Goal: Task Accomplishment & Management: Use online tool/utility

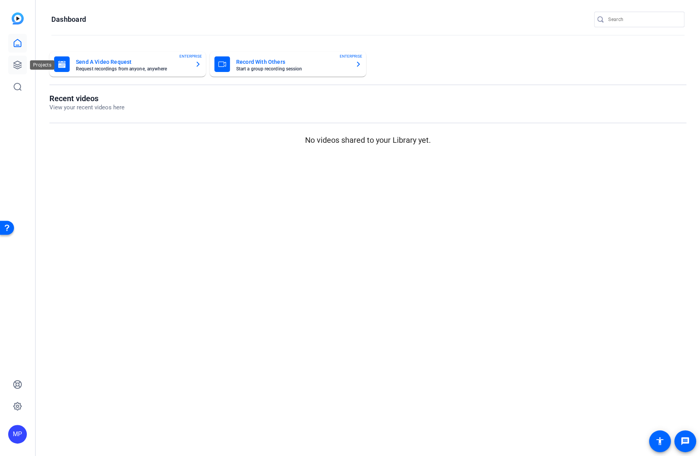
click at [13, 63] on icon at bounding box center [17, 64] width 9 height 9
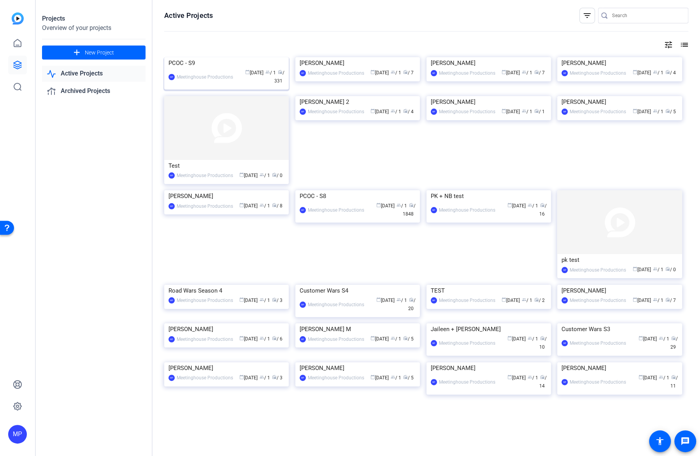
click at [236, 57] on img at bounding box center [226, 57] width 124 height 0
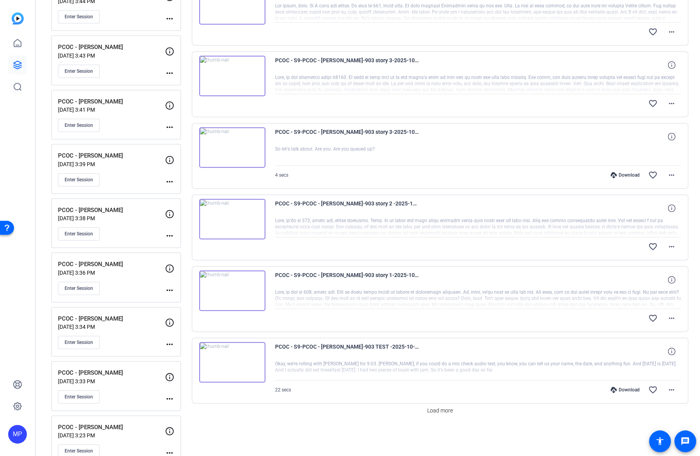
scroll to position [408, 0]
click at [87, 231] on span "Enter Session" at bounding box center [79, 234] width 28 height 6
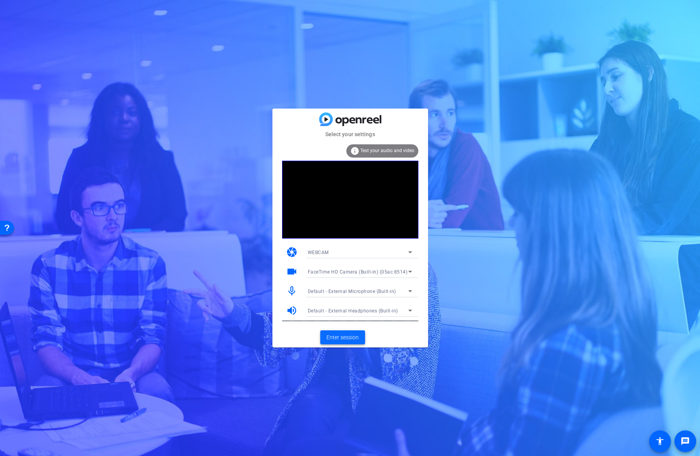
click at [357, 341] on span "Enter session" at bounding box center [342, 337] width 32 height 8
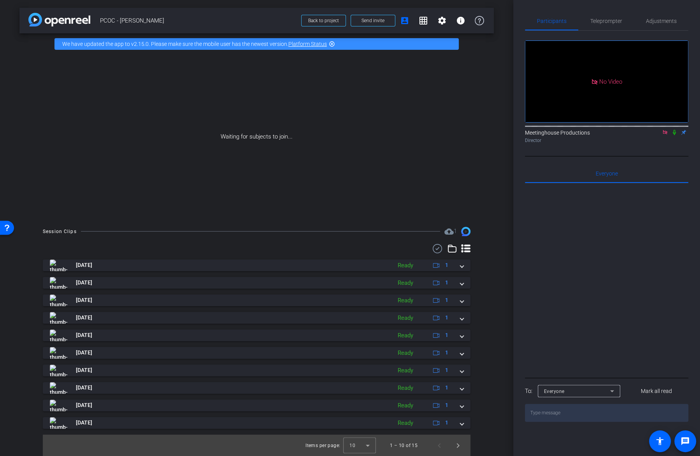
click at [673, 135] on icon at bounding box center [673, 132] width 3 height 5
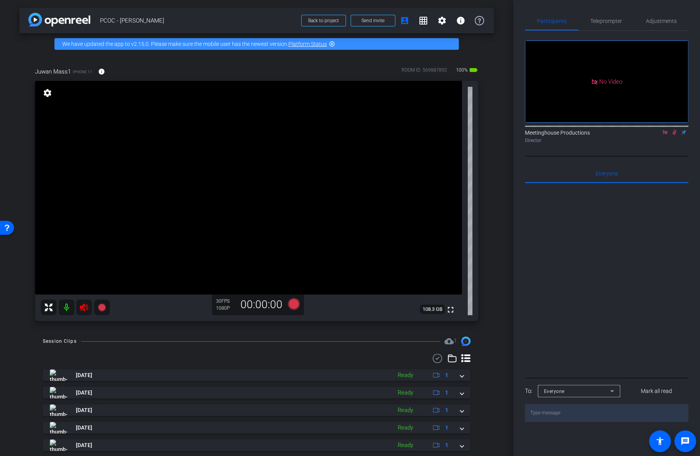
click at [671, 135] on icon at bounding box center [674, 131] width 6 height 5
click at [82, 302] on mat-icon at bounding box center [84, 307] width 16 height 16
click at [666, 22] on span "Adjustments" at bounding box center [660, 20] width 31 height 5
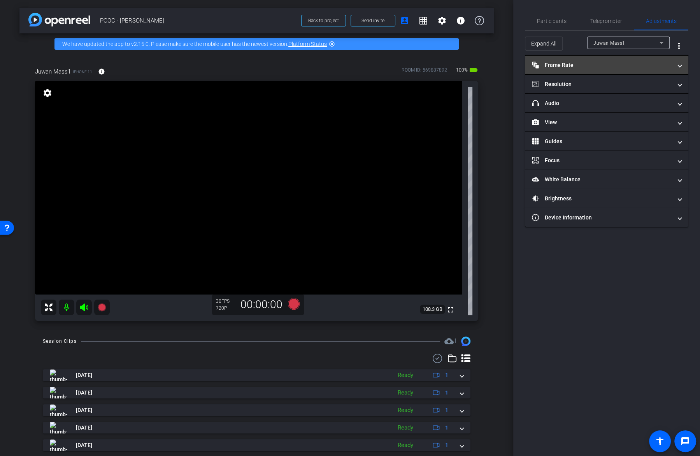
click at [593, 66] on mat-panel-title "Frame Rate Frame Rate" at bounding box center [602, 65] width 140 height 8
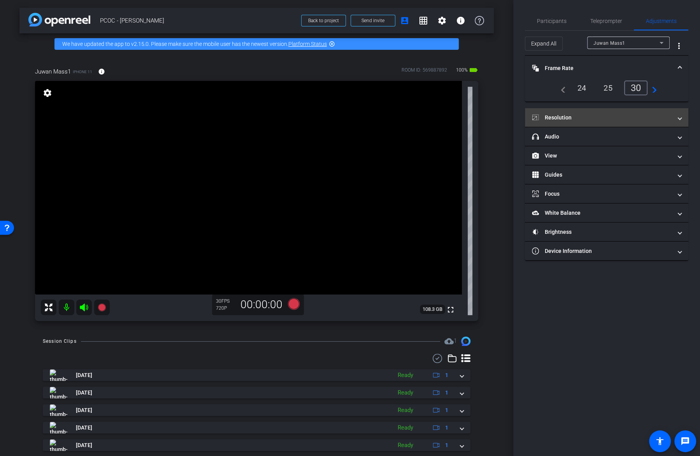
click at [587, 110] on mat-expansion-panel-header "Resolution" at bounding box center [606, 117] width 163 height 19
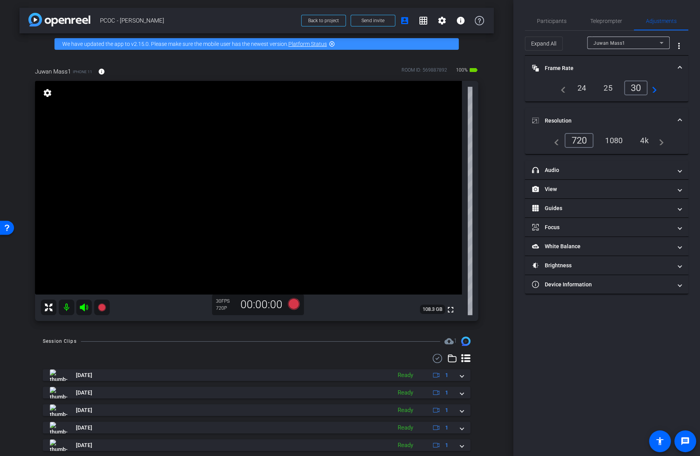
click at [646, 146] on div "4k" at bounding box center [644, 140] width 20 height 13
click at [630, 164] on mat-expansion-panel-header "headphone icon Audio" at bounding box center [606, 170] width 163 height 19
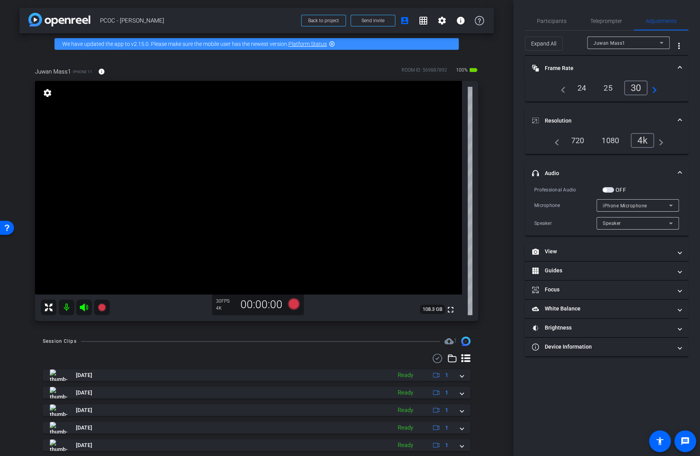
click at [609, 190] on span "button" at bounding box center [608, 189] width 12 height 5
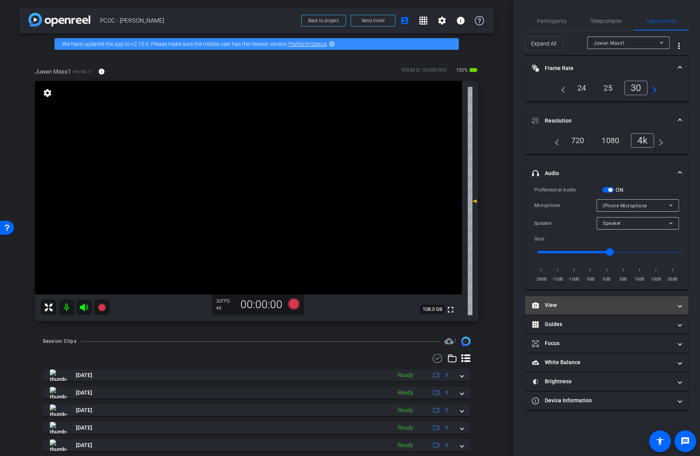
click at [574, 301] on mat-panel-title "View" at bounding box center [602, 305] width 140 height 8
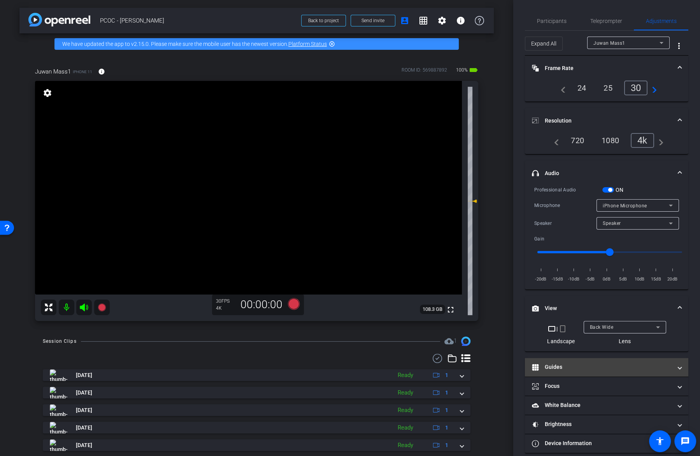
click at [584, 358] on mat-expansion-panel-header "Guides" at bounding box center [606, 367] width 163 height 19
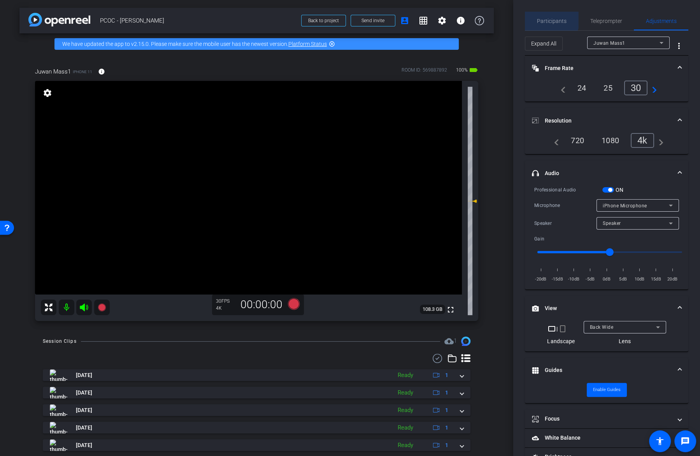
click at [541, 16] on span "Participants" at bounding box center [552, 21] width 30 height 19
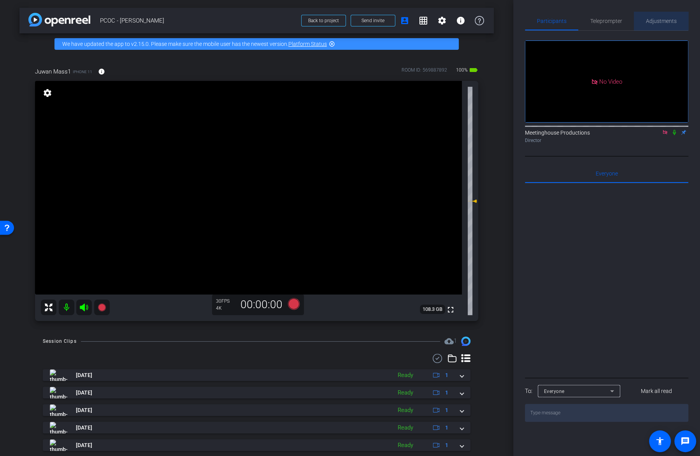
click at [654, 14] on span "Adjustments" at bounding box center [660, 21] width 31 height 19
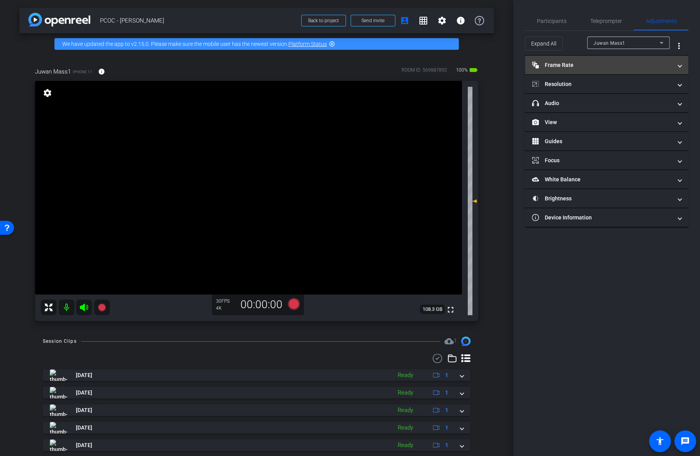
click at [584, 61] on mat-panel-title "Frame Rate Frame Rate" at bounding box center [602, 65] width 140 height 8
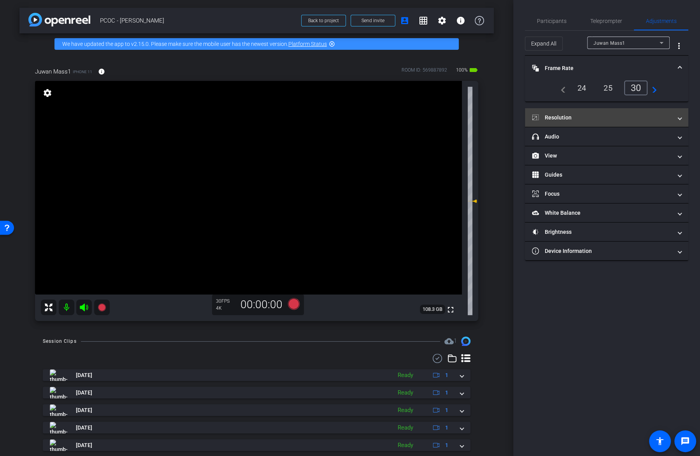
click at [570, 119] on mat-panel-title "Resolution" at bounding box center [602, 118] width 140 height 8
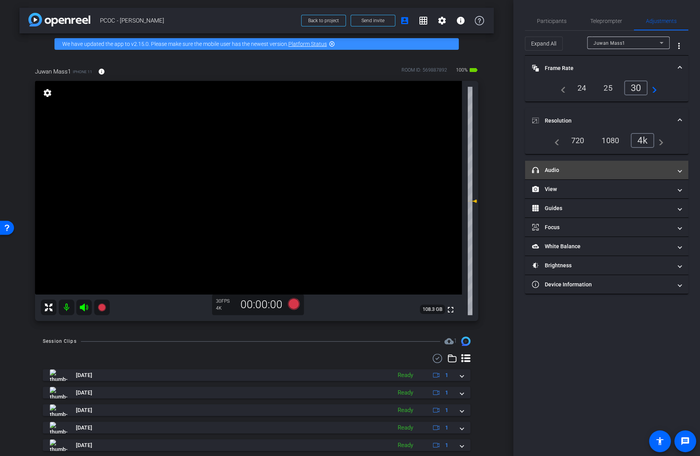
click at [571, 168] on mat-panel-title "headphone icon Audio" at bounding box center [602, 170] width 140 height 8
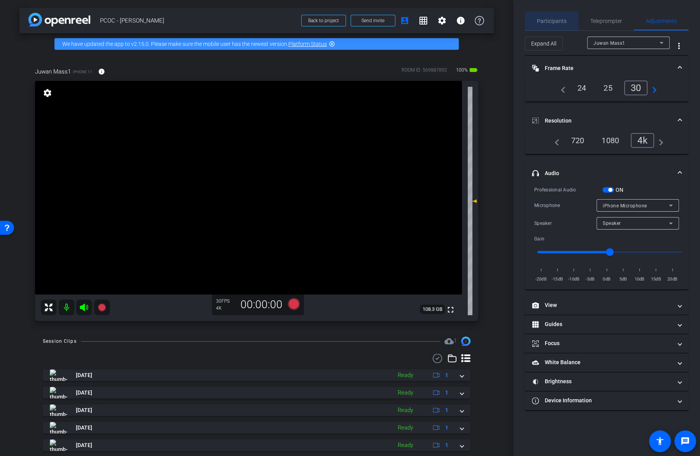
click at [534, 26] on div "Participants" at bounding box center [551, 21] width 53 height 19
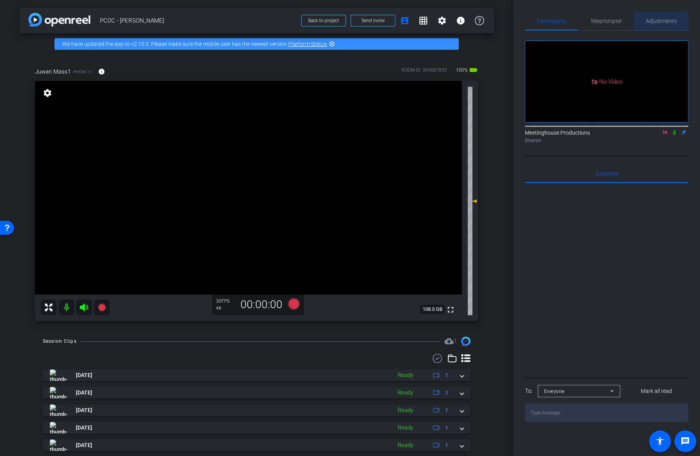
click at [656, 28] on span "Adjustments" at bounding box center [660, 21] width 31 height 19
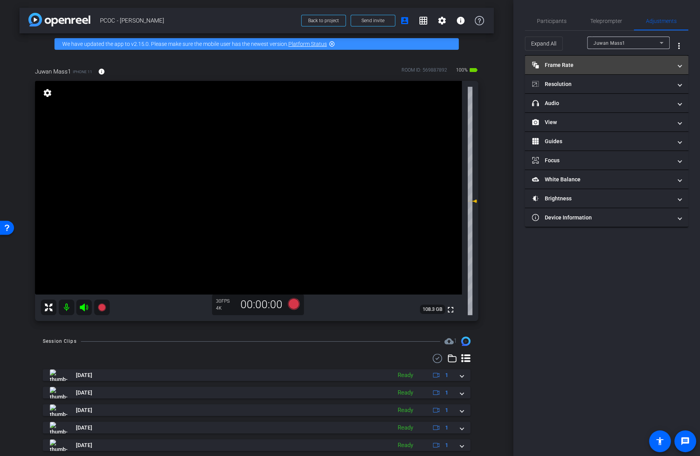
click at [598, 67] on mat-panel-title "Frame Rate Frame Rate" at bounding box center [602, 65] width 140 height 8
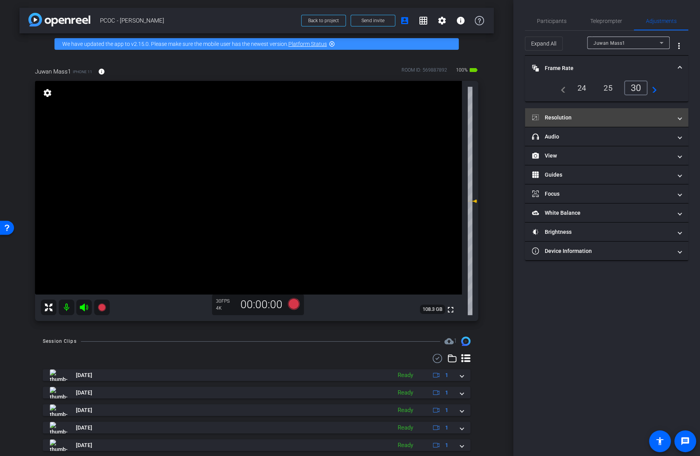
click at [581, 115] on mat-panel-title "Resolution" at bounding box center [602, 118] width 140 height 8
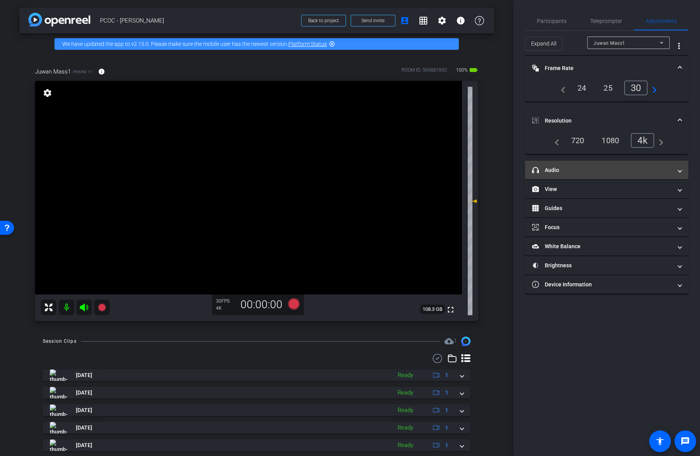
click at [575, 163] on mat-expansion-panel-header "headphone icon Audio" at bounding box center [606, 170] width 163 height 19
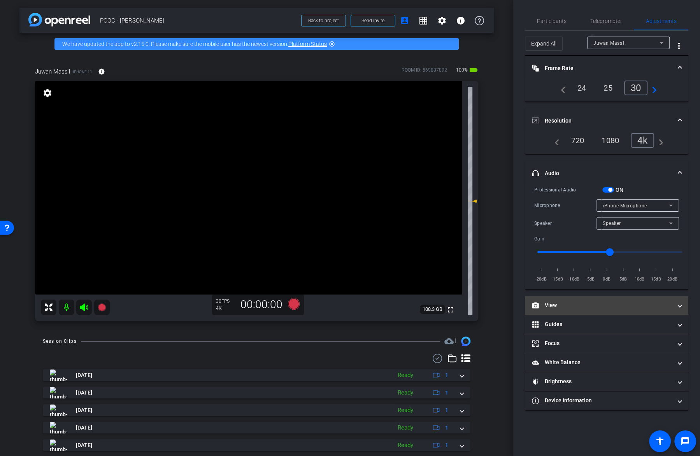
click at [591, 308] on mat-panel-title "View" at bounding box center [602, 305] width 140 height 8
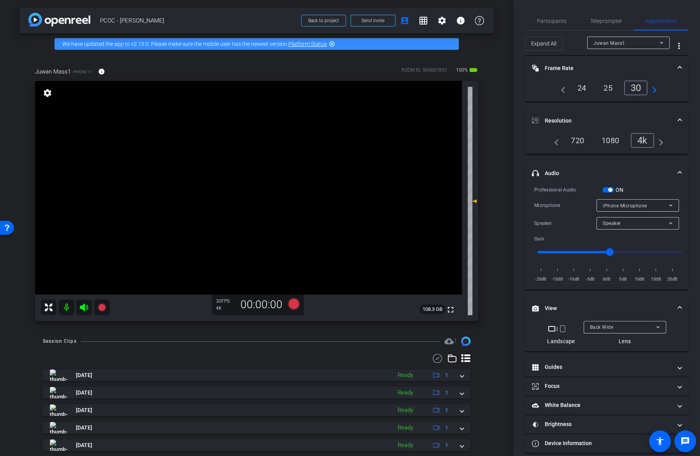
click at [589, 356] on mat-accordion "Frame Rate Frame Rate navigate_before 24 25 30 navigate_next Resolution navigat…" at bounding box center [606, 254] width 163 height 397
click at [584, 369] on mat-panel-title "Guides" at bounding box center [602, 367] width 140 height 8
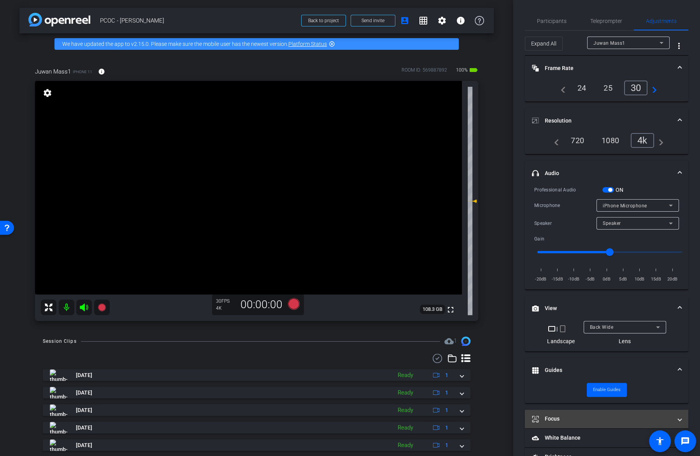
click at [583, 418] on mat-panel-title "Focus" at bounding box center [602, 419] width 140 height 8
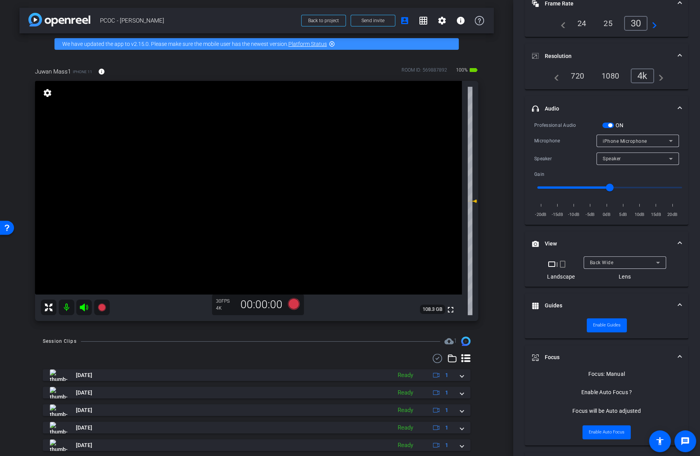
scroll to position [51, 0]
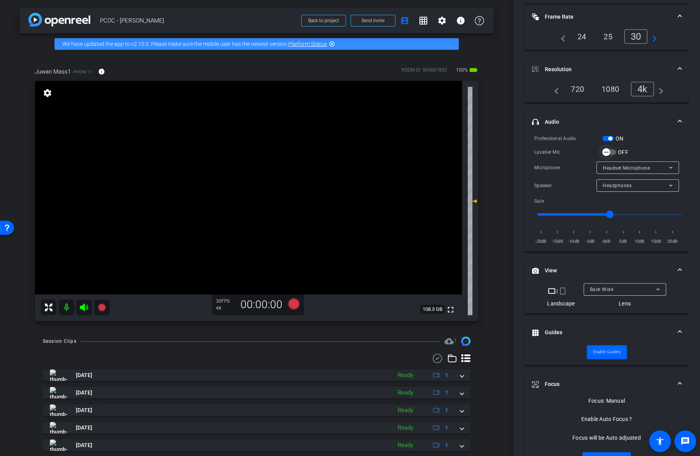
click at [614, 150] on span "button" at bounding box center [609, 151] width 14 height 5
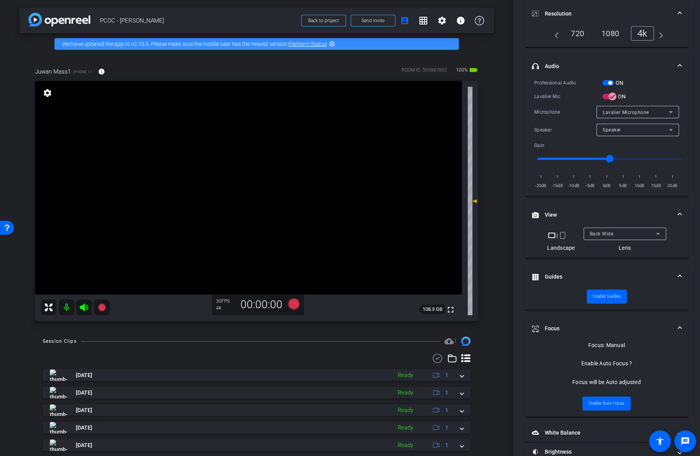
scroll to position [141, 0]
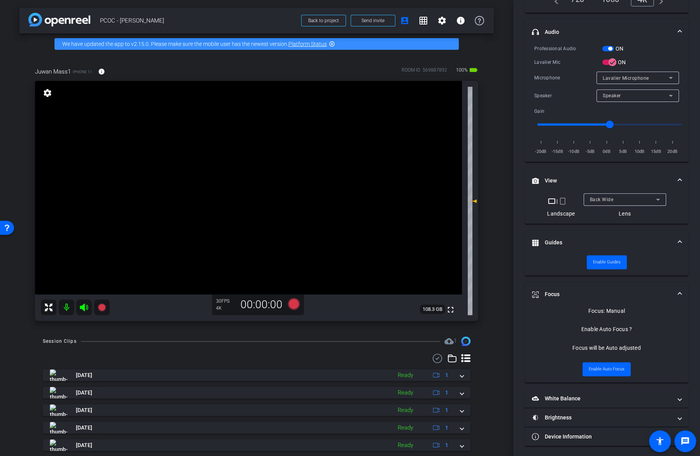
click at [267, 180] on video at bounding box center [248, 187] width 427 height 213
click at [267, 185] on div at bounding box center [266, 179] width 19 height 19
click at [269, 202] on video at bounding box center [248, 187] width 427 height 213
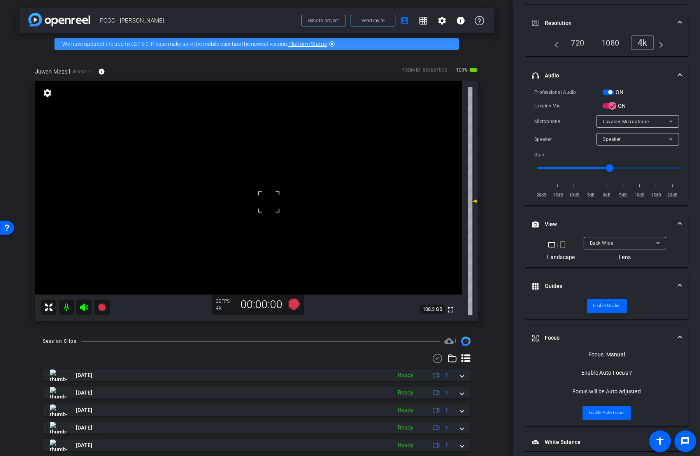
scroll to position [101, 0]
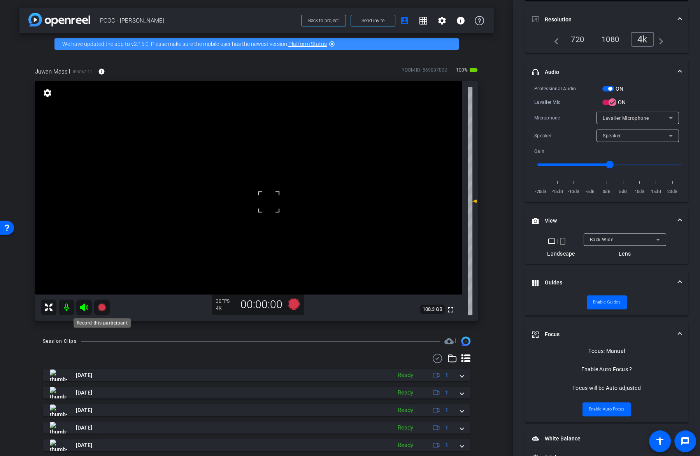
click at [98, 309] on icon at bounding box center [101, 307] width 9 height 9
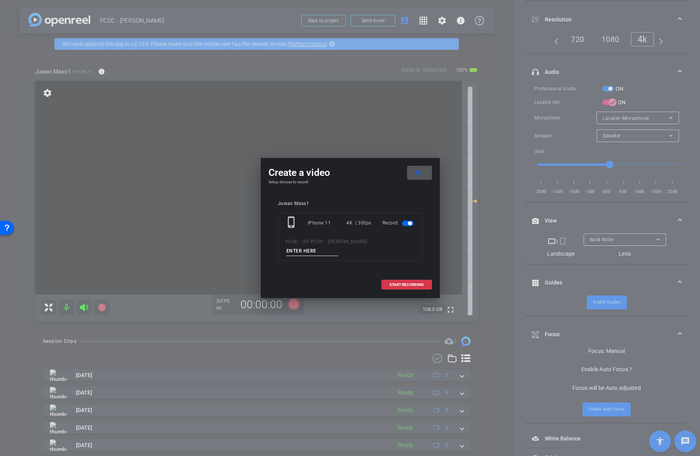
click at [338, 246] on input at bounding box center [312, 251] width 52 height 10
type input "test"
click at [411, 279] on span at bounding box center [406, 284] width 50 height 19
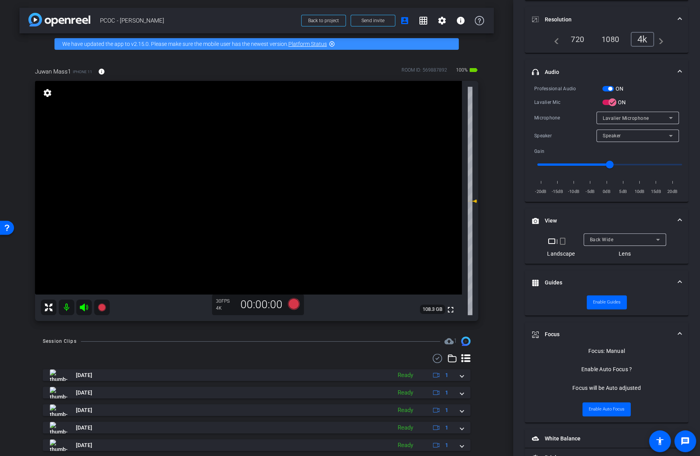
scroll to position [110, 0]
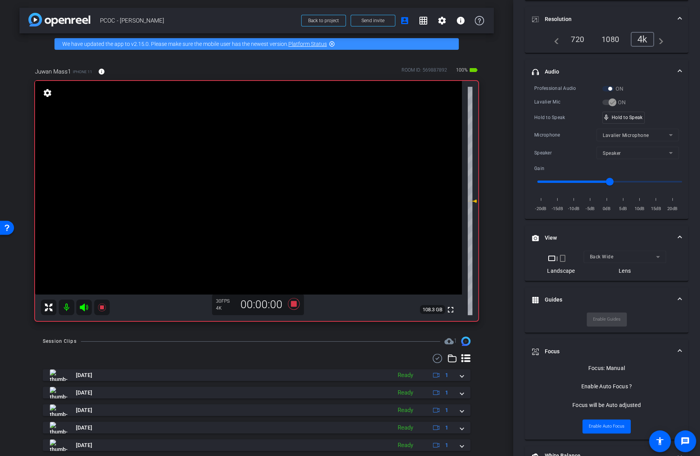
click at [272, 171] on video at bounding box center [248, 187] width 427 height 213
click at [273, 159] on video at bounding box center [248, 187] width 427 height 213
click at [103, 309] on icon at bounding box center [101, 307] width 9 height 9
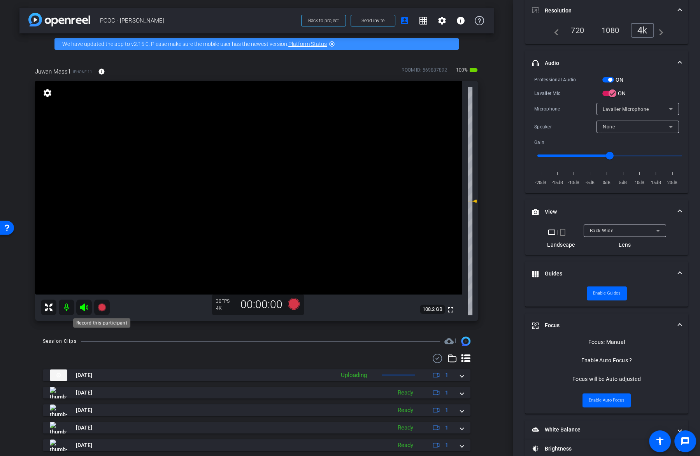
scroll to position [101, 0]
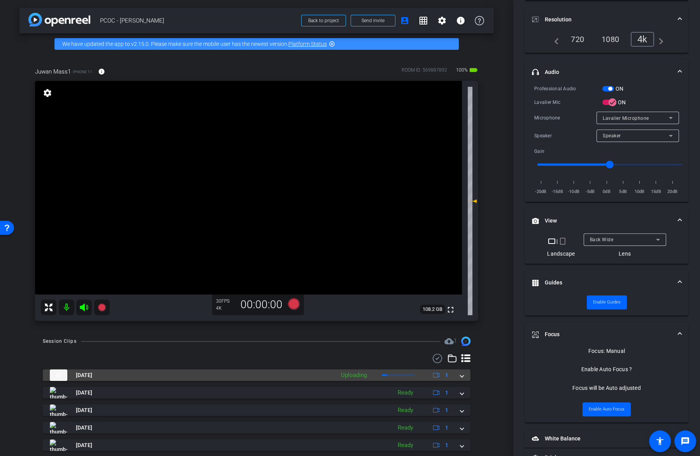
click at [458, 376] on div "[DATE] Uploading 1" at bounding box center [255, 375] width 410 height 12
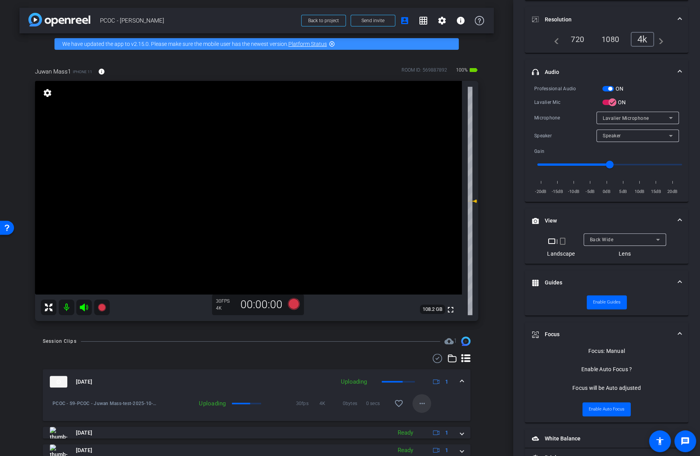
click at [428, 402] on span at bounding box center [421, 403] width 19 height 19
click at [485, 392] on div at bounding box center [350, 228] width 700 height 456
click at [425, 406] on mat-icon "more_horiz" at bounding box center [421, 403] width 9 height 9
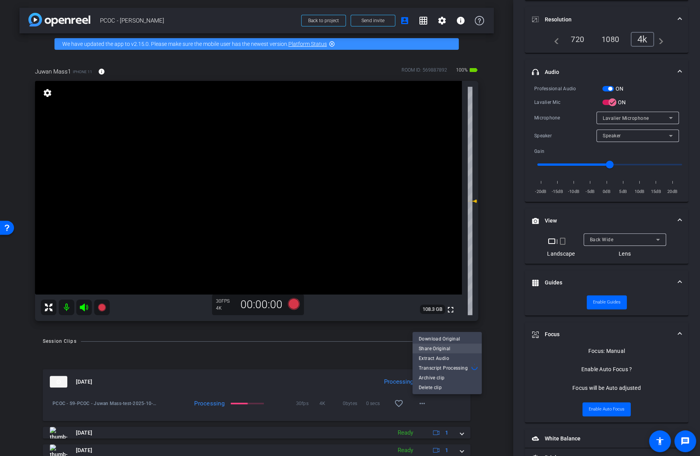
click at [448, 348] on span "Share Original" at bounding box center [446, 348] width 57 height 9
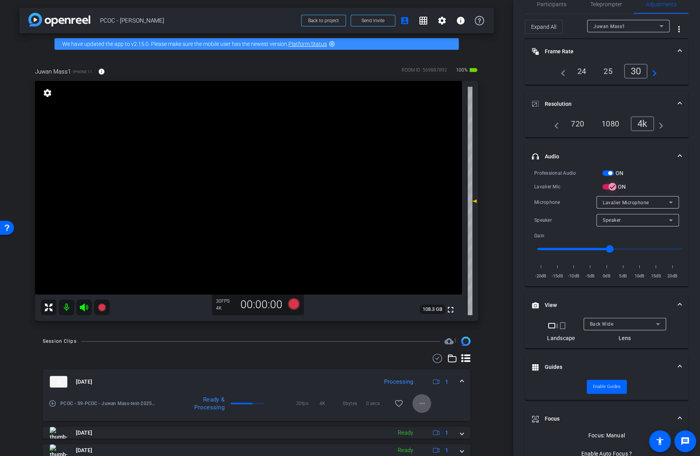
scroll to position [0, 0]
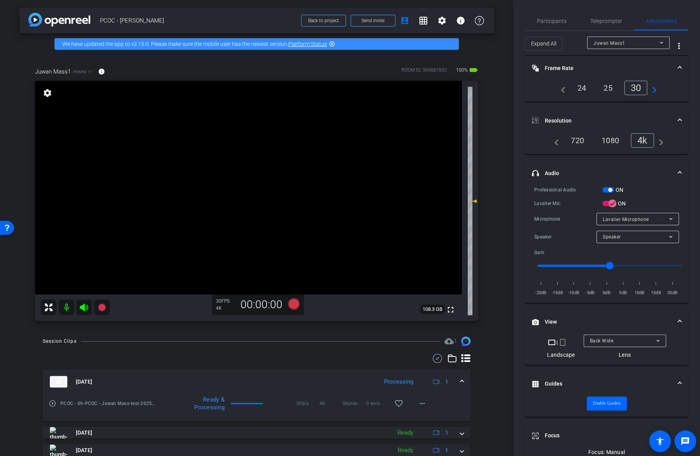
click at [313, 177] on video at bounding box center [248, 187] width 427 height 213
click at [542, 22] on span "Participants" at bounding box center [552, 20] width 30 height 5
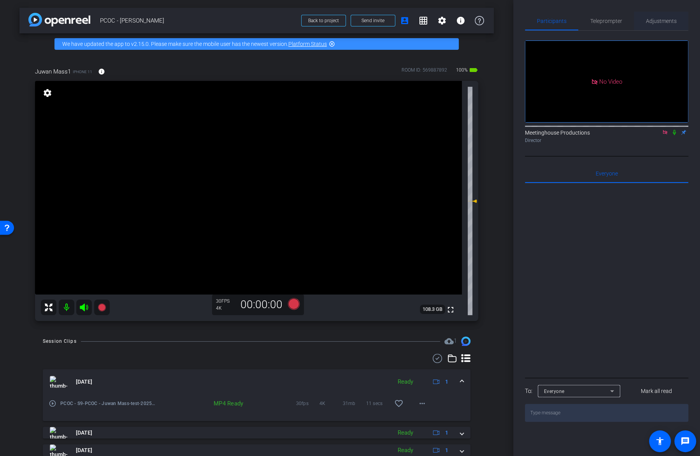
click at [665, 24] on span "Adjustments" at bounding box center [660, 21] width 31 height 19
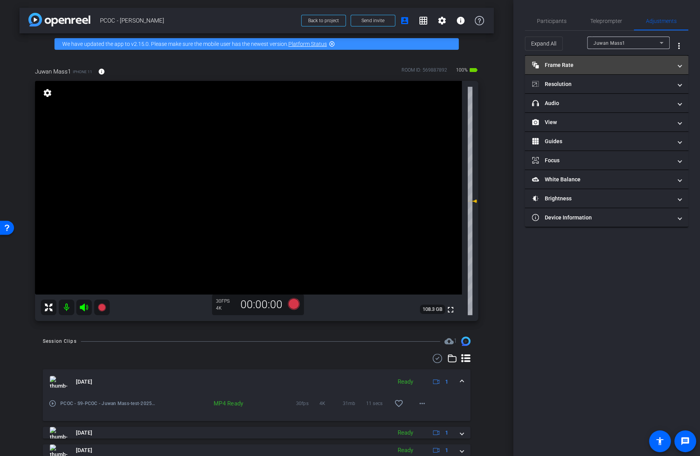
click at [621, 64] on mat-panel-title "Frame Rate Frame Rate" at bounding box center [602, 65] width 140 height 8
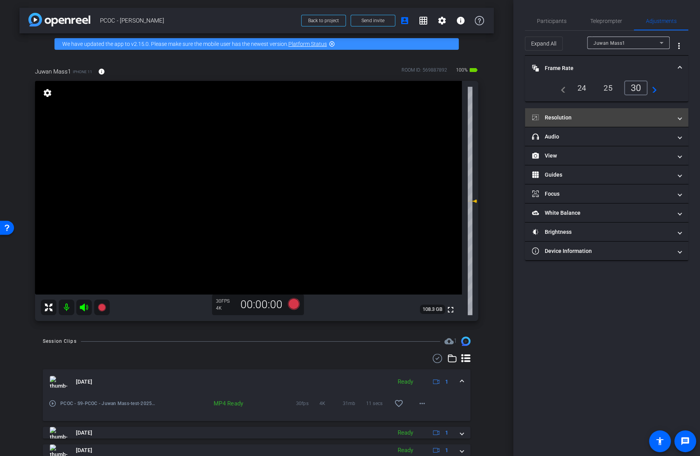
click at [590, 124] on mat-expansion-panel-header "Resolution" at bounding box center [606, 117] width 163 height 19
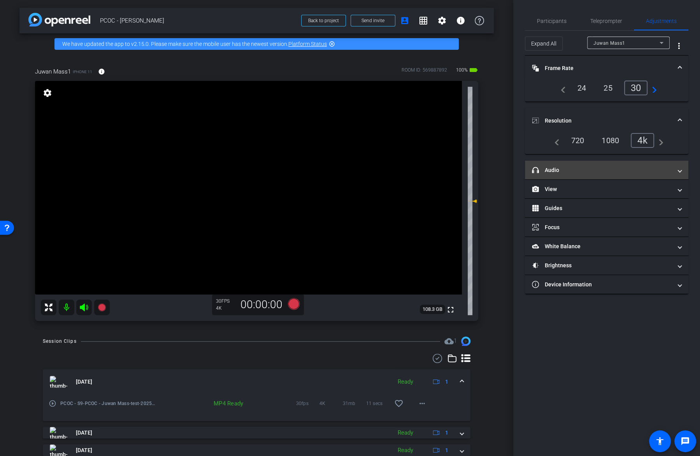
click at [585, 168] on mat-panel-title "headphone icon Audio" at bounding box center [602, 170] width 140 height 8
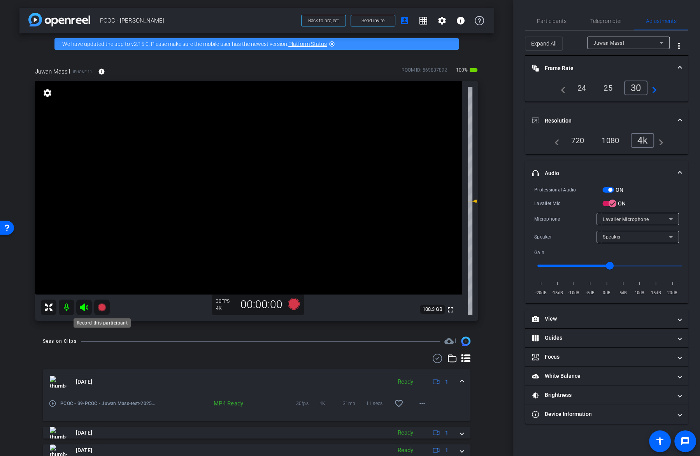
click at [101, 306] on icon at bounding box center [102, 307] width 8 height 8
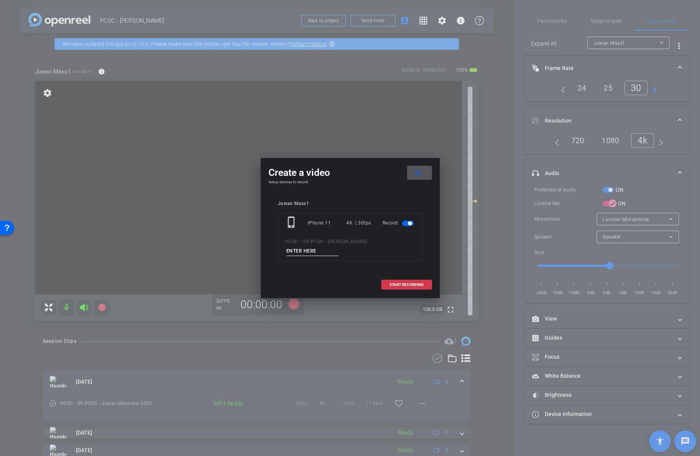
click at [372, 236] on div "phone_iphone iPhone 11 4K | 30fps Record PCOC - S9 - PCOC - Juwan Mass -" at bounding box center [350, 237] width 145 height 48
click at [338, 246] on input at bounding box center [312, 251] width 52 height 10
type input "903-1"
click at [412, 283] on span "START RECORDING" at bounding box center [406, 285] width 34 height 4
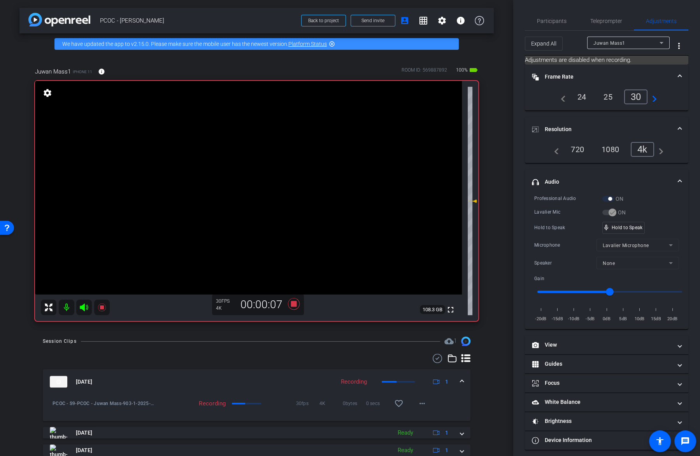
click at [277, 170] on video at bounding box center [248, 187] width 427 height 213
click at [273, 189] on video at bounding box center [248, 187] width 427 height 213
click at [268, 171] on video at bounding box center [248, 187] width 427 height 213
click at [255, 163] on video at bounding box center [248, 187] width 427 height 213
click at [264, 167] on video at bounding box center [248, 187] width 427 height 213
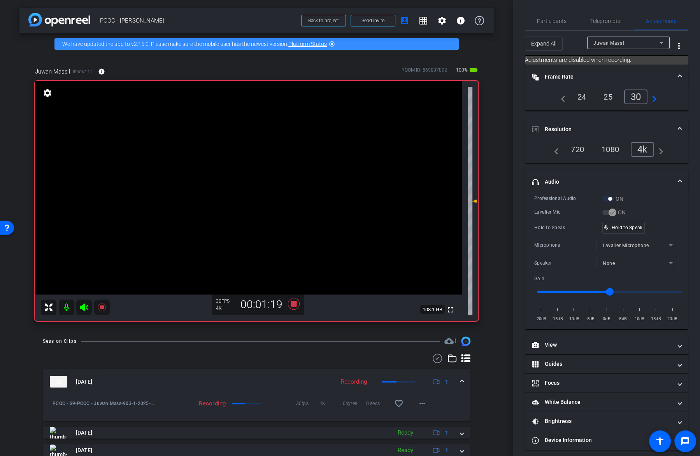
click at [260, 165] on video at bounding box center [248, 187] width 427 height 213
click at [265, 182] on video at bounding box center [248, 187] width 427 height 213
click at [255, 160] on video at bounding box center [248, 187] width 427 height 213
click at [255, 164] on video at bounding box center [248, 187] width 427 height 213
click at [261, 164] on video at bounding box center [248, 187] width 427 height 213
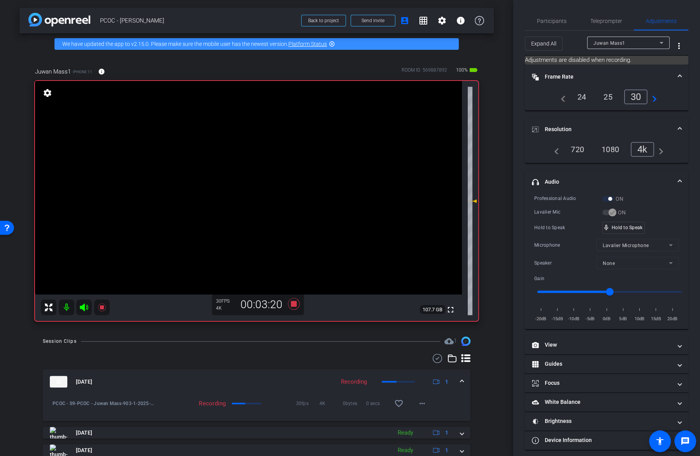
click at [254, 171] on video at bounding box center [248, 187] width 427 height 213
click at [619, 229] on div "mic_none Speaking..." at bounding box center [619, 227] width 35 height 11
click at [289, 172] on video at bounding box center [248, 187] width 427 height 213
click at [635, 229] on div "mic_none Speaking..." at bounding box center [619, 227] width 35 height 11
click at [264, 161] on video at bounding box center [248, 187] width 427 height 213
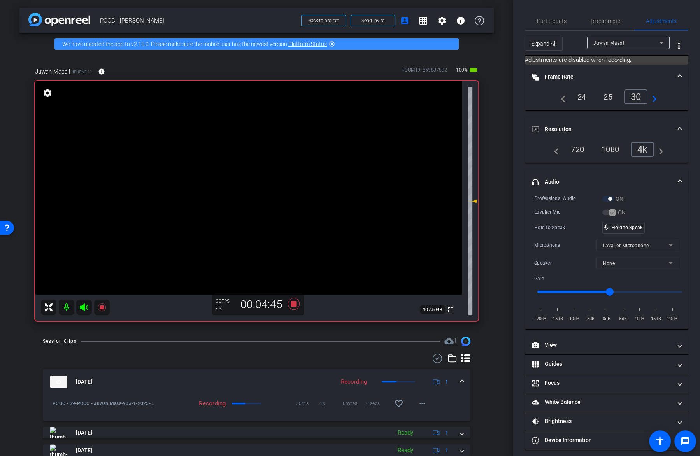
click at [257, 163] on video at bounding box center [248, 187] width 427 height 213
click at [247, 166] on video at bounding box center [248, 187] width 427 height 213
click at [103, 313] on mat-icon at bounding box center [102, 307] width 16 height 16
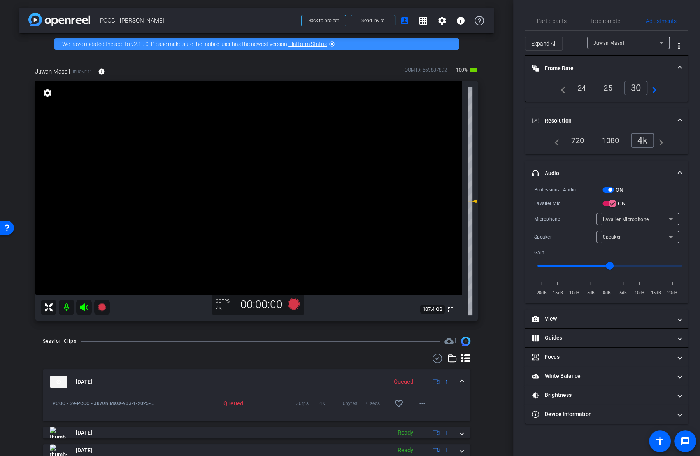
click at [102, 312] on mat-icon at bounding box center [102, 307] width 16 height 16
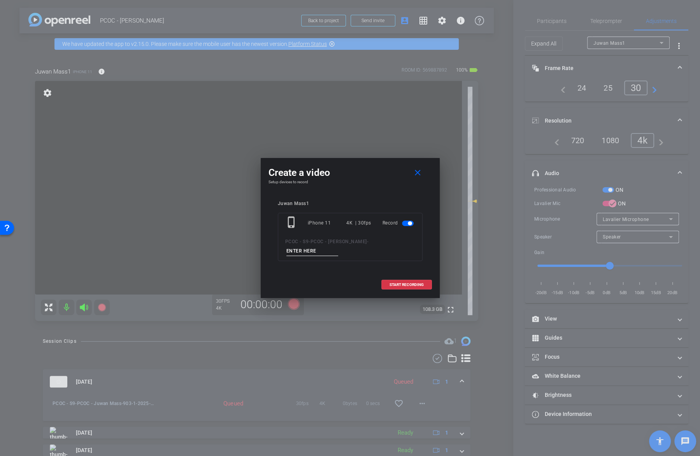
click at [338, 246] on input at bounding box center [312, 251] width 52 height 10
type input "903-2"
click at [413, 283] on span "START RECORDING" at bounding box center [406, 285] width 34 height 4
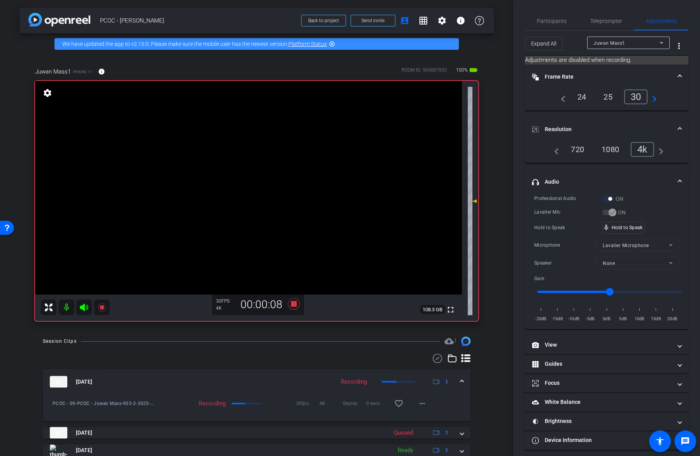
click at [258, 163] on video at bounding box center [248, 187] width 427 height 213
click at [638, 223] on div "Hold to Speak mic_none Speaking..." at bounding box center [606, 228] width 145 height 12
click at [636, 224] on div "mic_none Speaking..." at bounding box center [619, 227] width 35 height 11
click at [262, 166] on video at bounding box center [248, 187] width 427 height 213
click at [259, 166] on video at bounding box center [248, 187] width 427 height 213
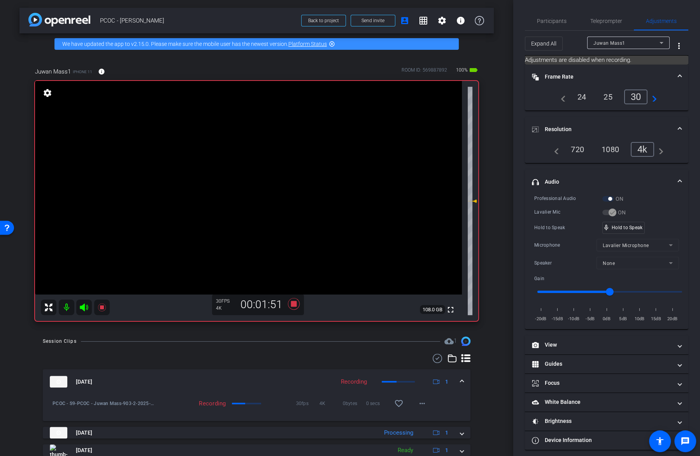
click at [257, 163] on video at bounding box center [248, 187] width 427 height 213
click at [251, 159] on div at bounding box center [256, 163] width 19 height 19
click at [253, 159] on video at bounding box center [248, 187] width 427 height 213
click at [624, 233] on div "Professional Audio ON Lavalier Mic ON Hold to Speak mic_none Hold to Speak Micr…" at bounding box center [606, 258] width 145 height 128
click at [258, 173] on video at bounding box center [248, 187] width 427 height 213
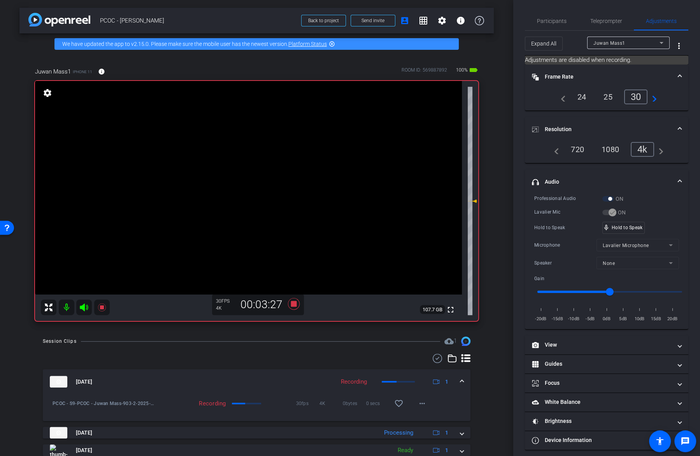
click at [254, 163] on video at bounding box center [248, 187] width 427 height 213
click at [269, 161] on video at bounding box center [248, 187] width 427 height 213
click at [259, 160] on video at bounding box center [248, 187] width 427 height 213
click at [627, 231] on div "mic_none Speaking..." at bounding box center [620, 228] width 36 height 12
click at [277, 158] on video at bounding box center [248, 187] width 427 height 213
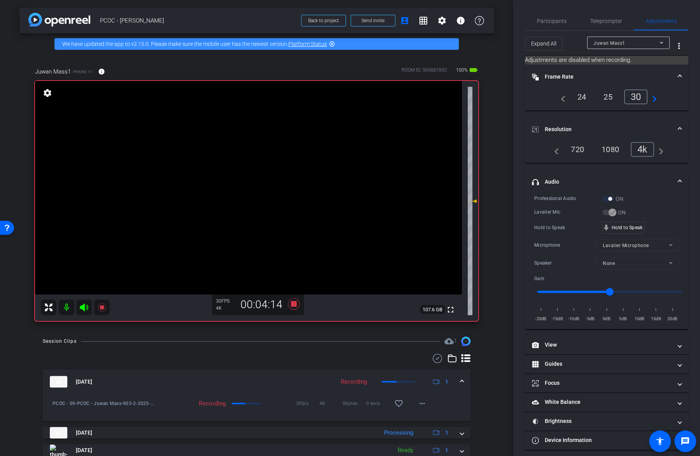
click at [263, 163] on video at bounding box center [248, 187] width 427 height 213
click at [100, 305] on icon at bounding box center [101, 307] width 9 height 9
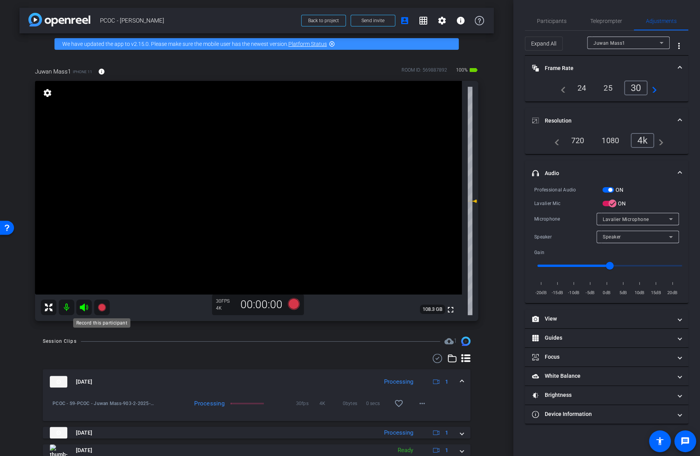
click at [99, 305] on icon at bounding box center [102, 307] width 8 height 8
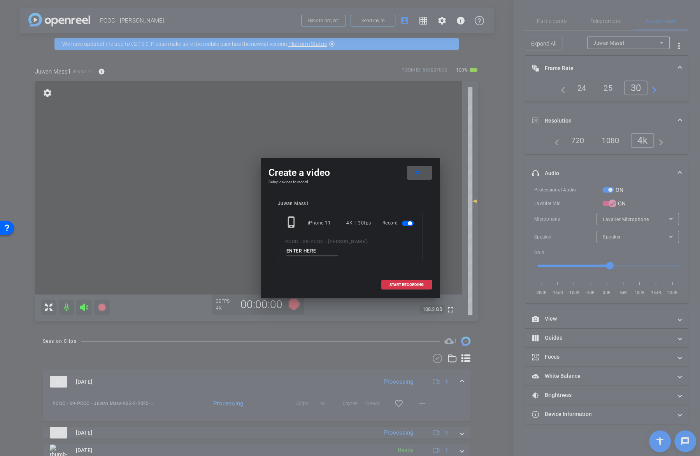
click at [338, 246] on input at bounding box center [312, 251] width 52 height 10
type input "903-3"
click at [404, 283] on span "START RECORDING" at bounding box center [406, 285] width 34 height 4
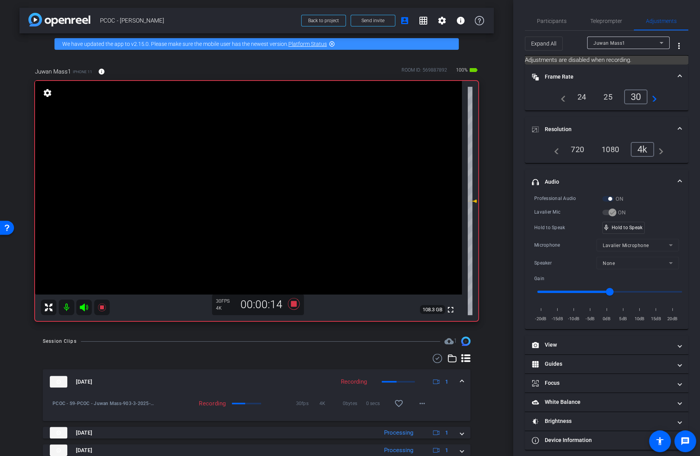
click at [307, 181] on video at bounding box center [248, 187] width 427 height 213
click at [627, 222] on div "mic_none Speaking..." at bounding box center [619, 227] width 35 height 11
click at [259, 169] on video at bounding box center [248, 187] width 427 height 213
click at [259, 167] on video at bounding box center [248, 187] width 427 height 213
click at [283, 171] on video at bounding box center [248, 187] width 427 height 213
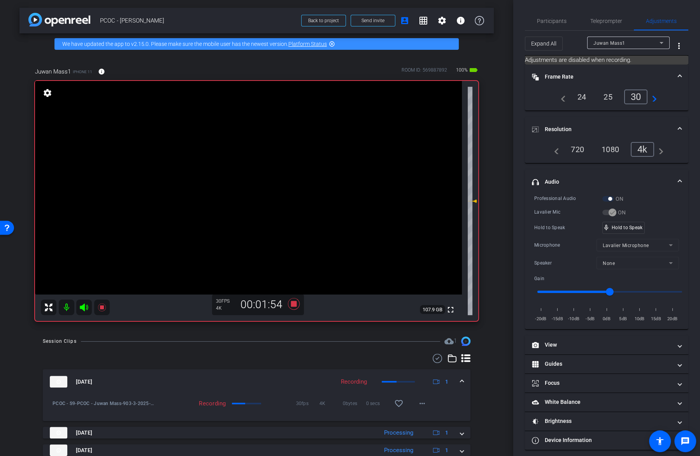
click at [259, 168] on video at bounding box center [248, 187] width 427 height 213
click at [262, 167] on video at bounding box center [248, 187] width 427 height 213
click at [266, 165] on video at bounding box center [248, 187] width 427 height 213
click at [602, 225] on span "mic_none" at bounding box center [605, 227] width 7 height 7
click at [268, 176] on video at bounding box center [248, 187] width 427 height 213
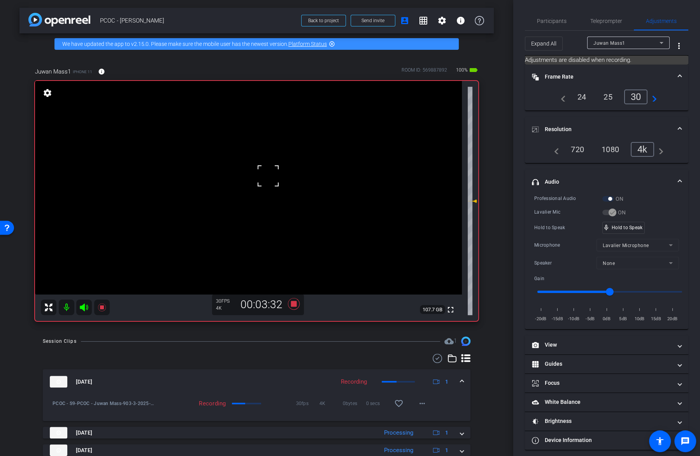
click at [272, 173] on div at bounding box center [267, 175] width 19 height 19
click at [254, 170] on video at bounding box center [248, 187] width 427 height 213
click at [280, 172] on video at bounding box center [248, 187] width 427 height 213
click at [269, 168] on video at bounding box center [248, 187] width 427 height 213
click at [614, 230] on div "mic_none Speaking..." at bounding box center [619, 227] width 35 height 11
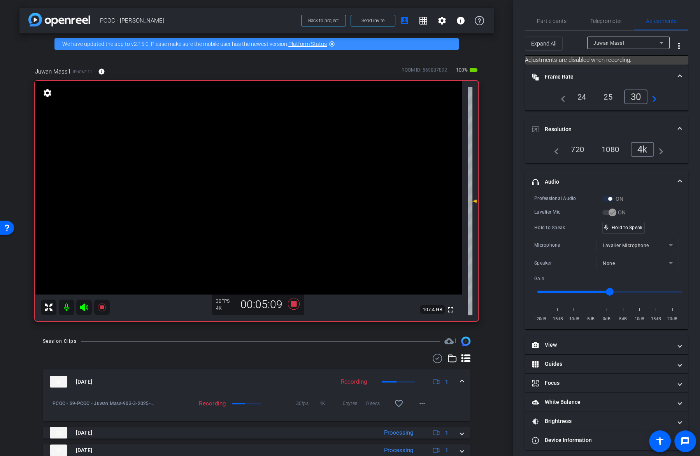
click at [277, 173] on video at bounding box center [248, 187] width 427 height 213
click at [264, 171] on video at bounding box center [248, 187] width 427 height 213
click at [257, 171] on video at bounding box center [248, 187] width 427 height 213
click at [282, 175] on video at bounding box center [248, 187] width 427 height 213
click at [270, 168] on video at bounding box center [248, 187] width 427 height 213
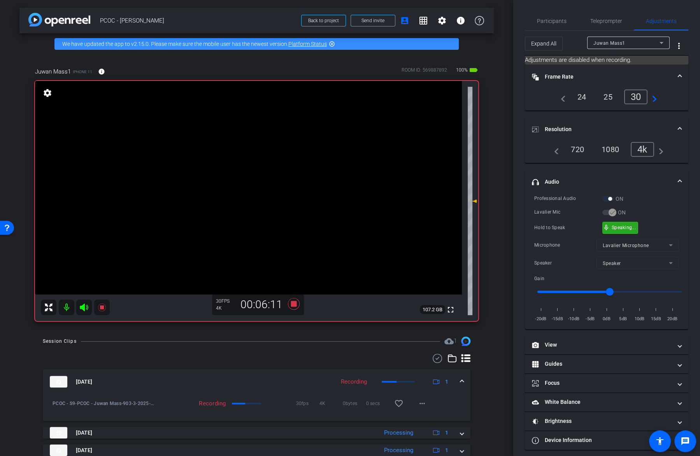
click at [607, 226] on span "mic_none" at bounding box center [605, 227] width 7 height 7
click at [255, 212] on video at bounding box center [248, 187] width 427 height 213
click at [256, 172] on video at bounding box center [248, 187] width 427 height 213
click at [268, 171] on video at bounding box center [248, 187] width 427 height 213
click at [104, 309] on icon at bounding box center [101, 307] width 9 height 9
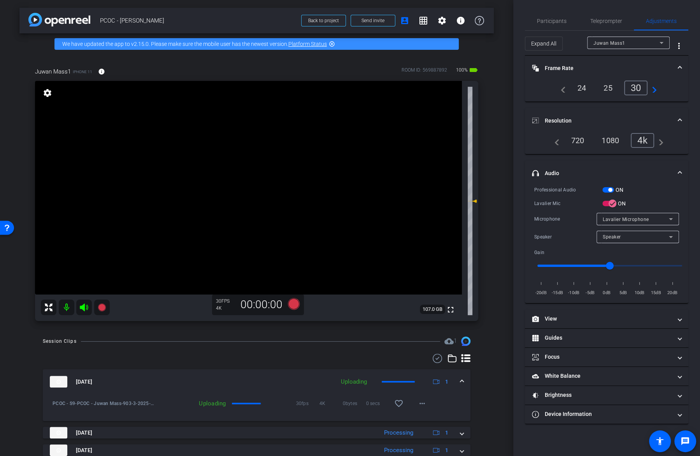
click at [102, 308] on icon at bounding box center [102, 307] width 8 height 8
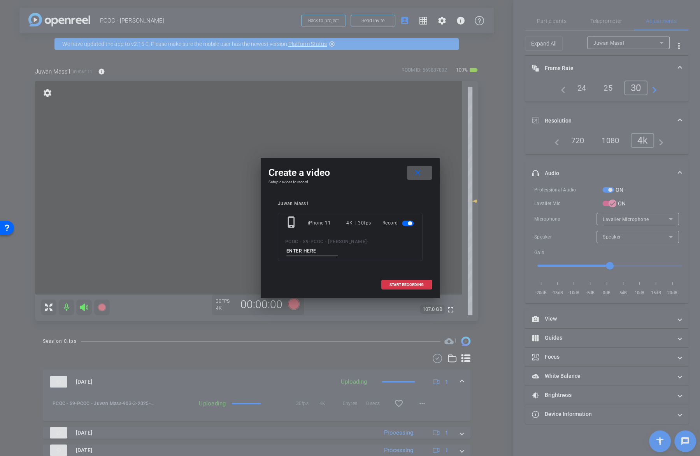
click at [338, 246] on input at bounding box center [312, 251] width 52 height 10
type input "903-4"
click at [407, 283] on span "START RECORDING" at bounding box center [406, 285] width 34 height 4
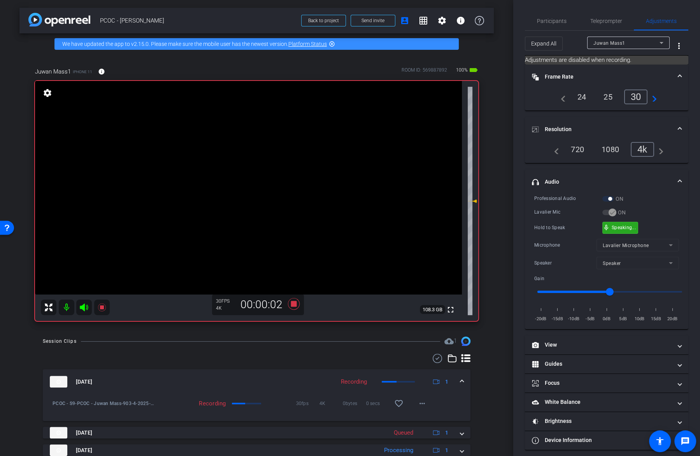
click at [611, 222] on div "mic_none Speaking..." at bounding box center [619, 227] width 35 height 11
click at [243, 154] on video at bounding box center [248, 187] width 427 height 213
click at [233, 144] on span at bounding box center [233, 144] width 0 height 0
click at [269, 169] on video at bounding box center [248, 187] width 427 height 213
click at [610, 227] on div "mic_none Speaking..." at bounding box center [619, 227] width 35 height 11
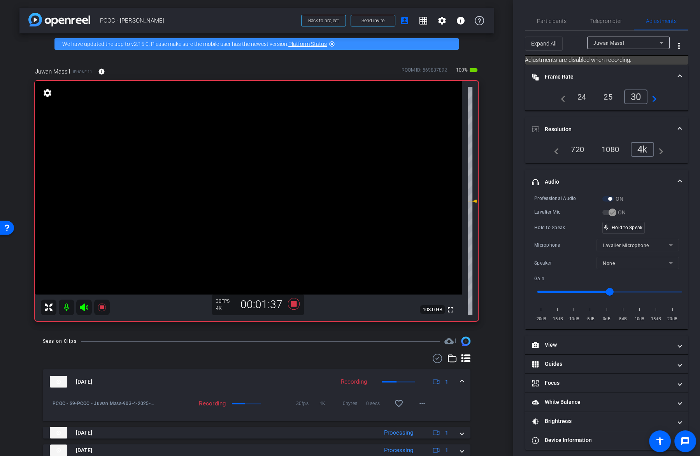
click at [250, 168] on video at bounding box center [248, 187] width 427 height 213
click at [634, 229] on div "mic_none Speaking..." at bounding box center [619, 227] width 35 height 11
click at [635, 230] on div "mic_none Speaking..." at bounding box center [619, 227] width 35 height 11
click at [282, 177] on video at bounding box center [248, 187] width 427 height 213
click at [295, 163] on video at bounding box center [248, 187] width 427 height 213
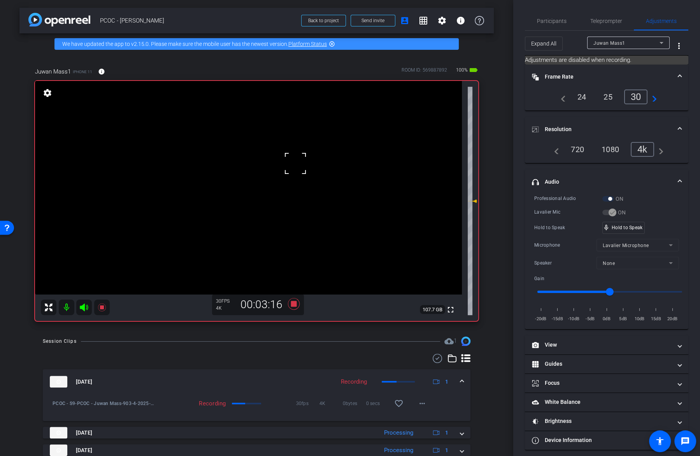
click at [285, 154] on span at bounding box center [285, 154] width 0 height 0
click at [275, 169] on video at bounding box center [248, 187] width 427 height 213
click at [264, 183] on video at bounding box center [248, 187] width 427 height 213
click at [264, 172] on video at bounding box center [248, 187] width 427 height 213
click at [268, 165] on video at bounding box center [248, 187] width 427 height 213
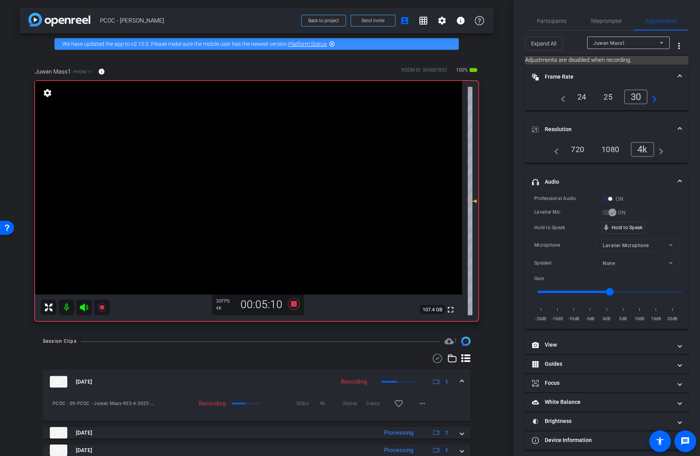
click at [268, 165] on video at bounding box center [248, 187] width 427 height 213
click at [287, 166] on video at bounding box center [248, 187] width 427 height 213
click at [262, 168] on video at bounding box center [248, 187] width 427 height 213
click at [283, 170] on video at bounding box center [248, 187] width 427 height 213
click at [101, 306] on icon at bounding box center [102, 307] width 8 height 8
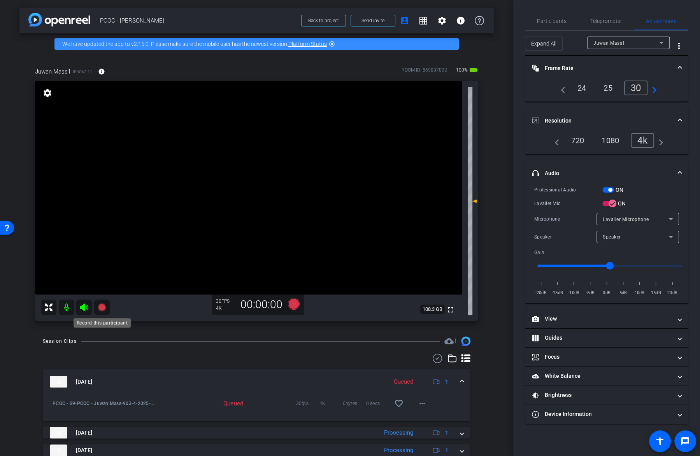
click at [103, 306] on icon at bounding box center [102, 307] width 8 height 8
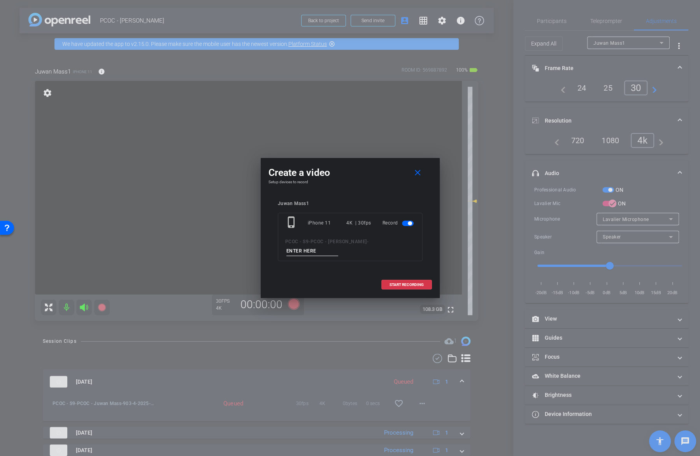
click at [338, 246] on input at bounding box center [312, 251] width 52 height 10
type input "903-5"
click at [410, 283] on span "START RECORDING" at bounding box center [406, 285] width 34 height 4
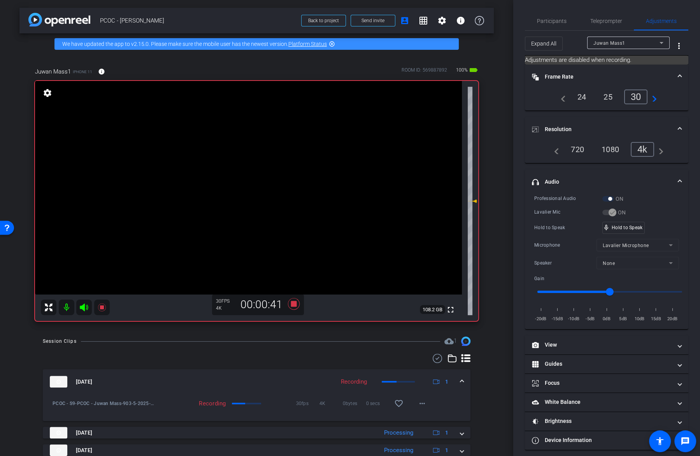
click at [265, 159] on video at bounding box center [248, 187] width 427 height 213
click at [258, 170] on video at bounding box center [248, 187] width 427 height 213
click at [259, 180] on video at bounding box center [248, 187] width 427 height 213
click at [272, 169] on video at bounding box center [248, 187] width 427 height 213
click at [283, 172] on video at bounding box center [248, 187] width 427 height 213
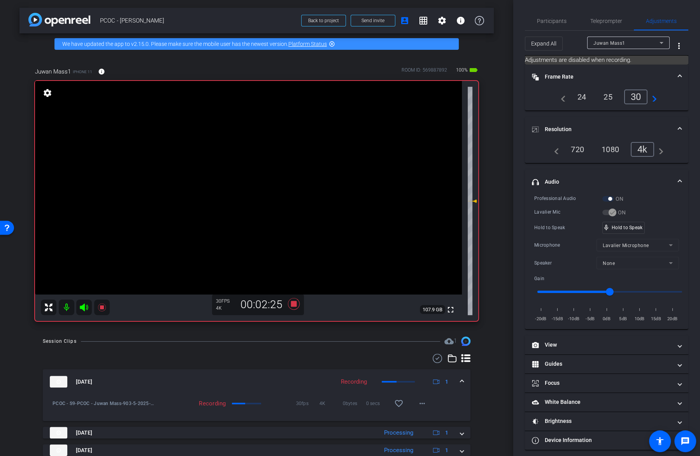
click at [270, 166] on video at bounding box center [248, 187] width 427 height 213
click at [630, 232] on div "mic_none Speaking..." at bounding box center [619, 227] width 35 height 11
click at [257, 171] on video at bounding box center [248, 187] width 427 height 213
click at [265, 157] on video at bounding box center [248, 187] width 427 height 213
click at [607, 224] on span "mic_none" at bounding box center [605, 227] width 7 height 7
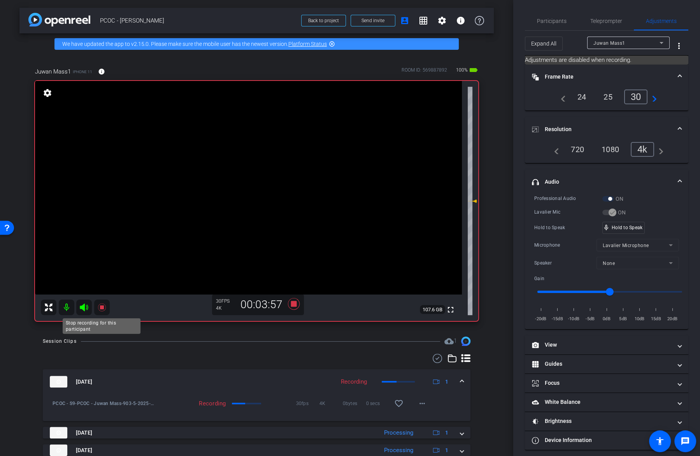
click at [106, 313] on mat-icon at bounding box center [102, 307] width 16 height 16
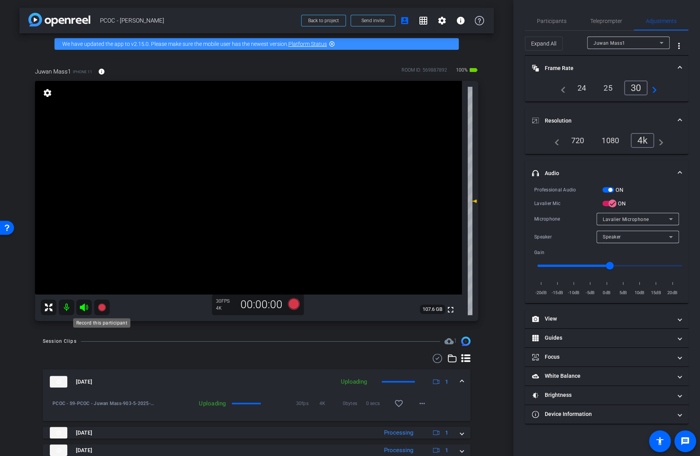
click at [106, 313] on mat-icon at bounding box center [102, 307] width 16 height 16
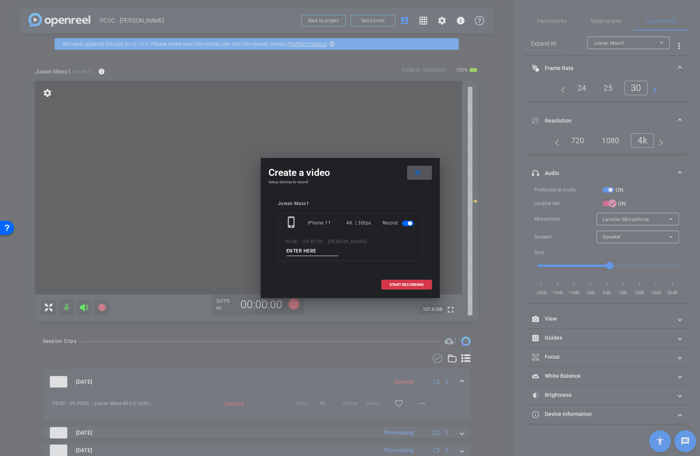
click at [338, 246] on input at bounding box center [312, 251] width 52 height 10
type input "903-6"
click at [408, 283] on span "START RECORDING" at bounding box center [406, 285] width 34 height 4
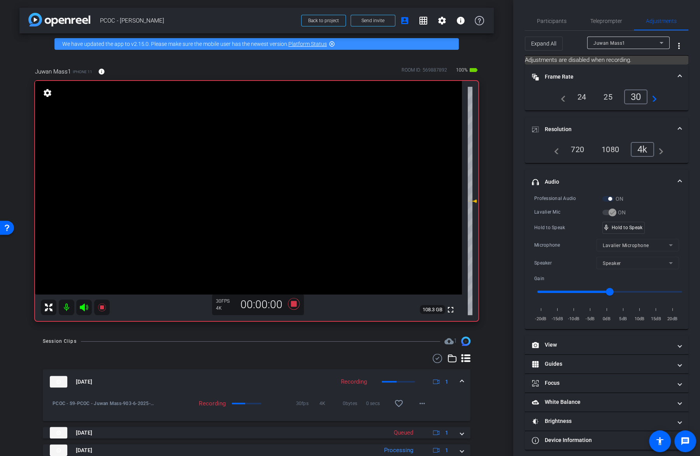
click at [257, 214] on video at bounding box center [248, 187] width 427 height 213
click at [294, 183] on video at bounding box center [248, 187] width 427 height 213
click at [261, 161] on video at bounding box center [248, 187] width 427 height 213
click at [262, 166] on div at bounding box center [261, 161] width 19 height 19
click at [257, 177] on video at bounding box center [248, 187] width 427 height 213
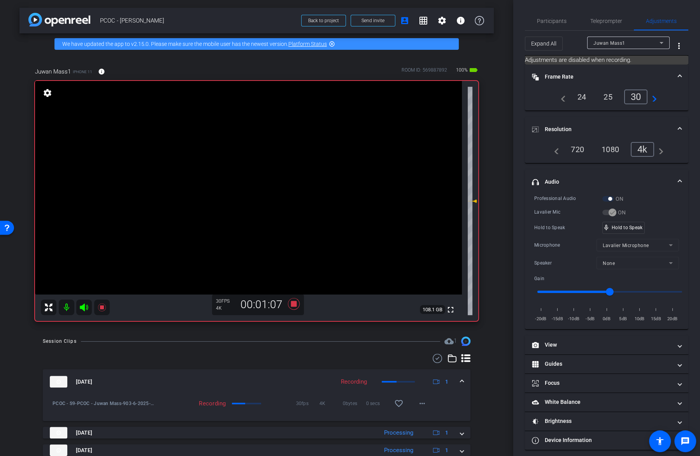
click at [249, 178] on video at bounding box center [248, 187] width 427 height 213
click at [252, 172] on video at bounding box center [248, 187] width 427 height 213
click at [637, 231] on div "Hold to Speak mic_none Speaking..." at bounding box center [606, 228] width 145 height 12
click at [630, 229] on div "mic_none Speaking..." at bounding box center [619, 227] width 35 height 11
click at [276, 182] on video at bounding box center [248, 187] width 427 height 213
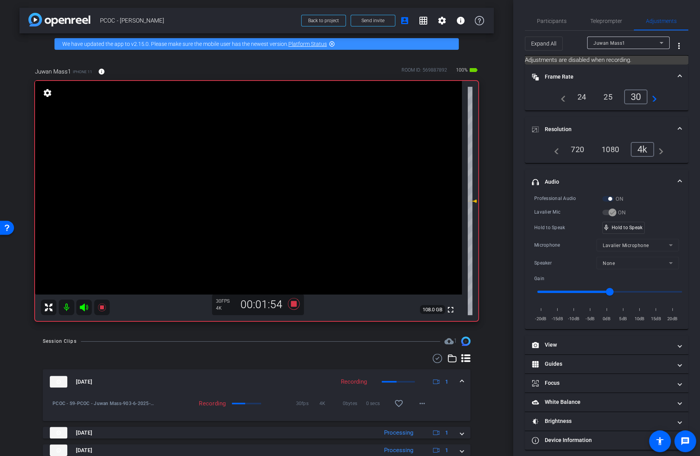
click at [264, 167] on video at bounding box center [248, 187] width 427 height 213
click at [274, 168] on video at bounding box center [248, 187] width 427 height 213
click at [289, 187] on video at bounding box center [248, 187] width 427 height 213
click at [302, 194] on video at bounding box center [248, 187] width 427 height 213
click at [250, 170] on video at bounding box center [248, 187] width 427 height 213
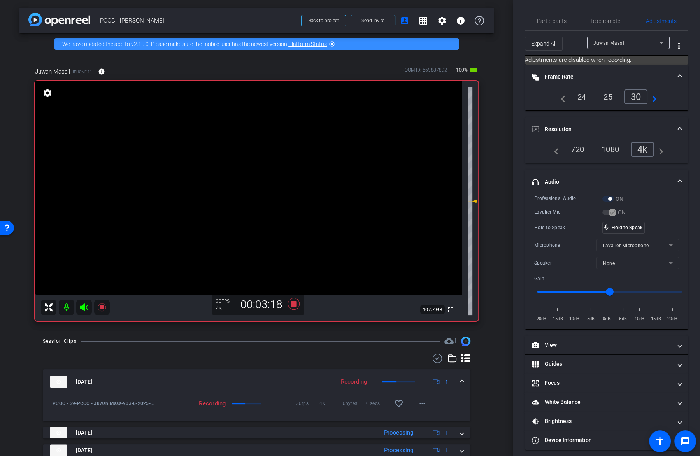
click at [272, 171] on video at bounding box center [248, 187] width 427 height 213
click at [264, 172] on video at bounding box center [248, 187] width 427 height 213
click at [280, 174] on video at bounding box center [248, 187] width 427 height 213
click at [290, 165] on div at bounding box center [280, 173] width 19 height 19
click at [275, 162] on video at bounding box center [248, 187] width 427 height 213
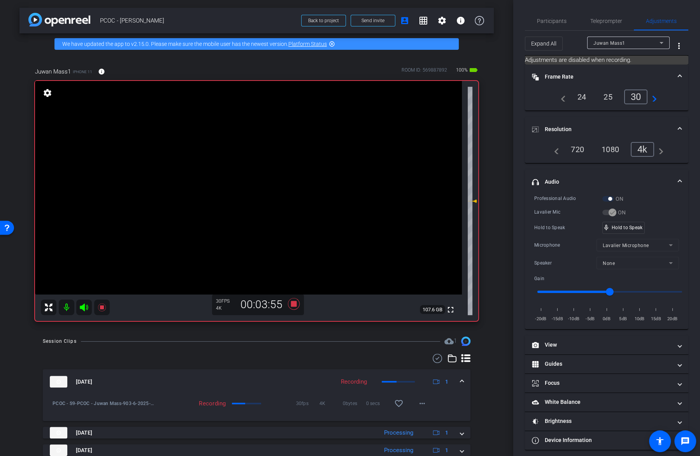
click at [277, 187] on video at bounding box center [248, 187] width 427 height 213
click at [101, 304] on icon at bounding box center [101, 307] width 9 height 9
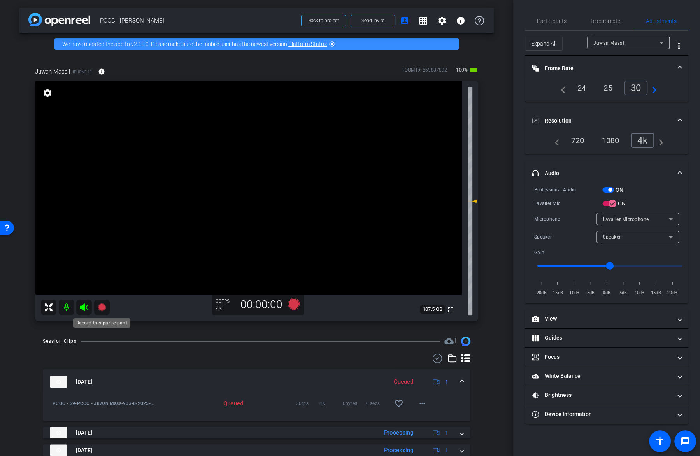
click at [101, 304] on icon at bounding box center [102, 307] width 8 height 8
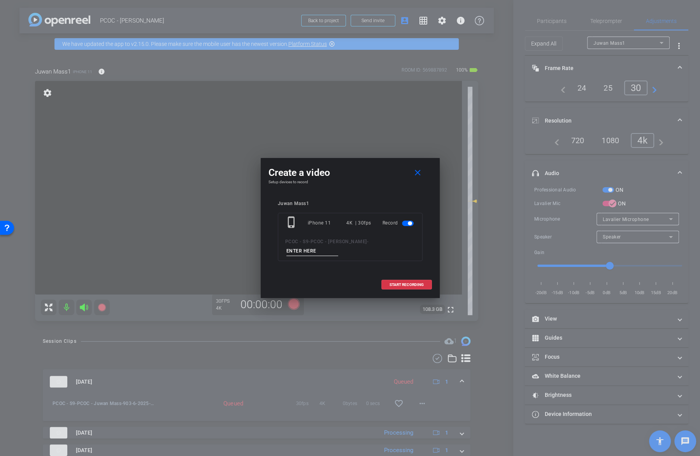
click at [338, 246] on input at bounding box center [312, 251] width 52 height 10
type input "903-7"
click at [394, 283] on span "START RECORDING" at bounding box center [406, 285] width 34 height 4
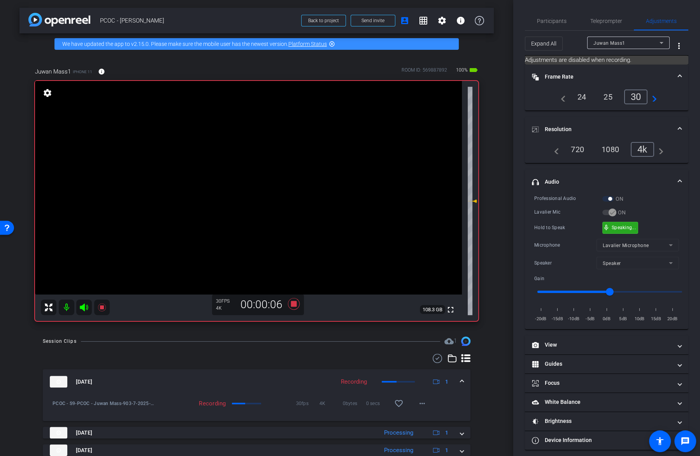
click at [631, 229] on div "mic_none Speaking..." at bounding box center [619, 227] width 35 height 11
click at [263, 178] on video at bounding box center [248, 187] width 427 height 213
click at [259, 172] on div at bounding box center [263, 178] width 19 height 19
click at [255, 167] on video at bounding box center [248, 187] width 427 height 213
click at [264, 170] on video at bounding box center [248, 187] width 427 height 213
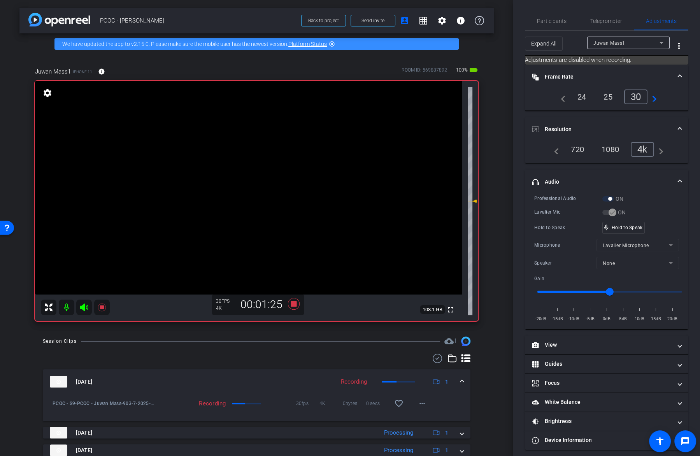
click at [286, 167] on video at bounding box center [248, 187] width 427 height 213
click at [275, 173] on video at bounding box center [248, 187] width 427 height 213
drag, startPoint x: 642, startPoint y: 227, endPoint x: 629, endPoint y: 227, distance: 12.8
click at [272, 175] on video at bounding box center [248, 187] width 427 height 213
click at [622, 231] on div "mic_none Speaking..." at bounding box center [619, 227] width 35 height 11
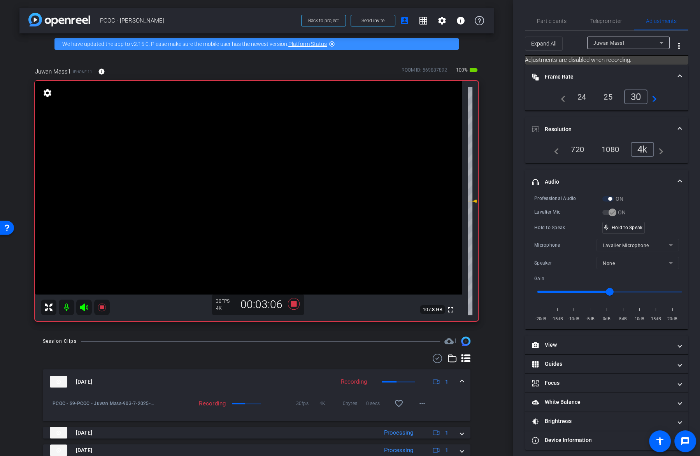
click at [296, 187] on video at bounding box center [248, 187] width 427 height 213
click at [284, 175] on video at bounding box center [248, 187] width 427 height 213
click at [287, 186] on video at bounding box center [248, 187] width 427 height 213
click at [272, 173] on video at bounding box center [248, 187] width 427 height 213
click at [274, 173] on video at bounding box center [248, 187] width 427 height 213
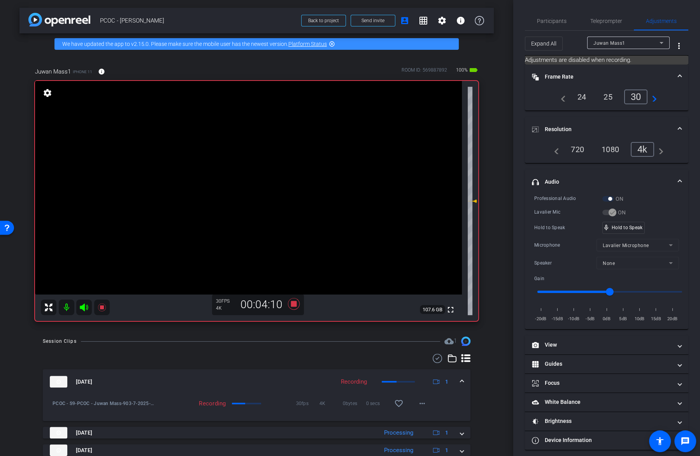
click at [261, 179] on video at bounding box center [248, 187] width 427 height 213
click at [258, 182] on video at bounding box center [248, 187] width 427 height 213
click at [260, 171] on video at bounding box center [248, 187] width 427 height 213
click at [257, 180] on div at bounding box center [259, 170] width 19 height 19
drag, startPoint x: 637, startPoint y: 221, endPoint x: 630, endPoint y: 224, distance: 7.3
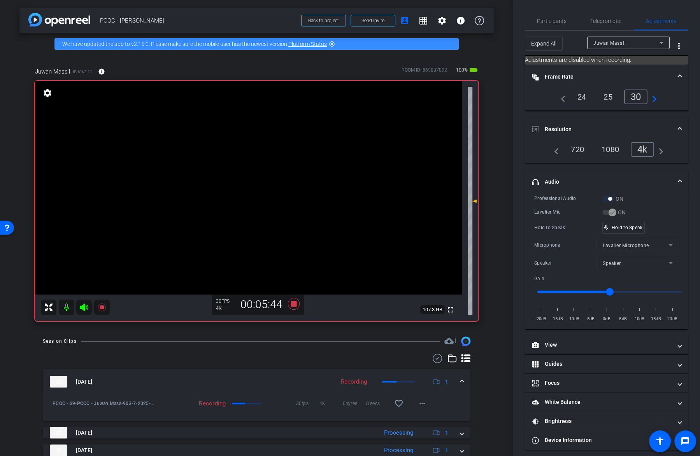
click at [259, 174] on video at bounding box center [248, 187] width 427 height 213
click at [624, 231] on div "mic_none Speaking..." at bounding box center [619, 227] width 35 height 11
click at [102, 306] on icon at bounding box center [102, 307] width 8 height 8
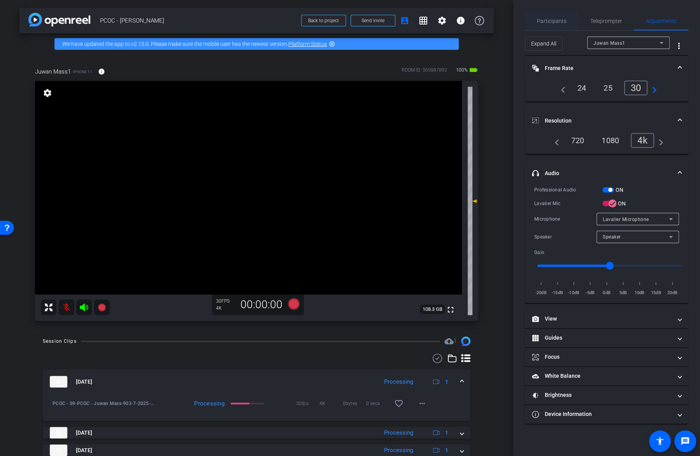
click at [557, 17] on span "Participants" at bounding box center [552, 21] width 30 height 19
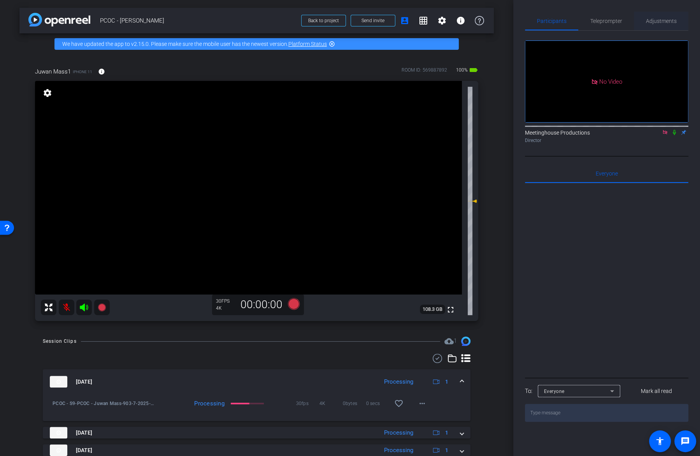
click at [674, 27] on span "Adjustments" at bounding box center [660, 21] width 31 height 19
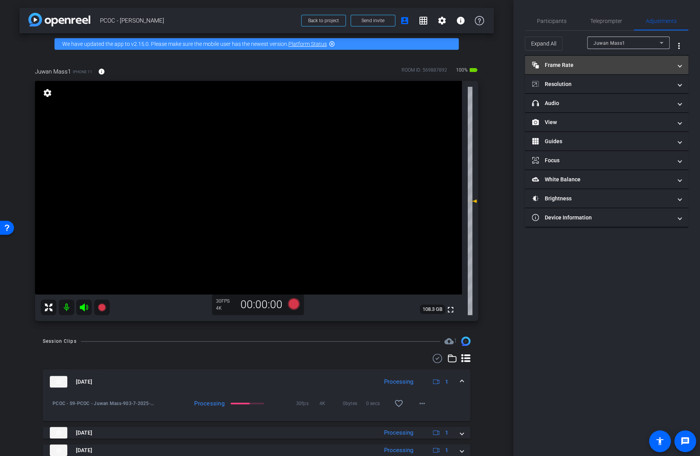
click at [599, 61] on mat-panel-title "Frame Rate Frame Rate" at bounding box center [602, 65] width 140 height 8
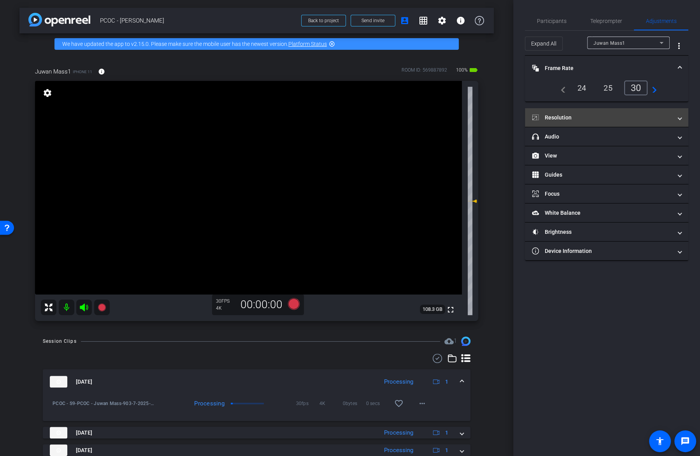
click at [593, 116] on mat-panel-title "Resolution" at bounding box center [602, 118] width 140 height 8
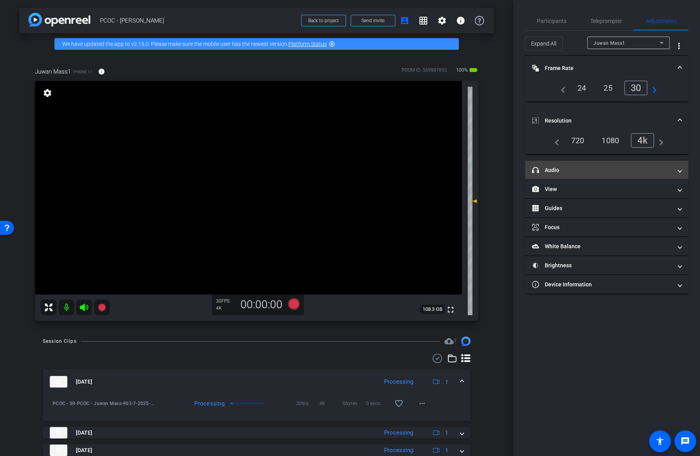
click at [577, 169] on mat-panel-title "headphone icon Audio" at bounding box center [602, 170] width 140 height 8
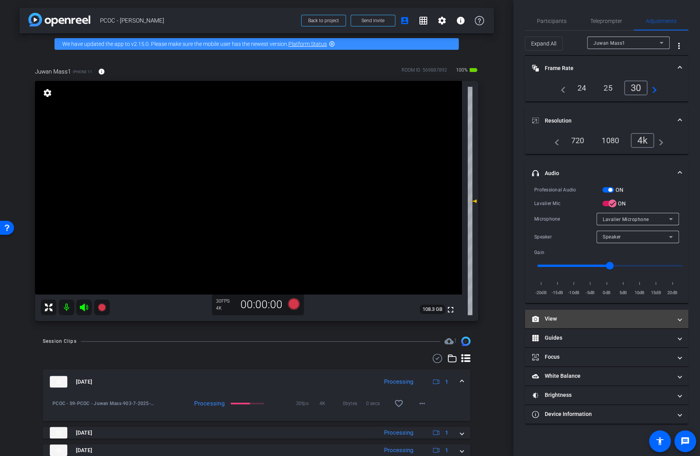
click at [587, 318] on mat-panel-title "View" at bounding box center [602, 319] width 140 height 8
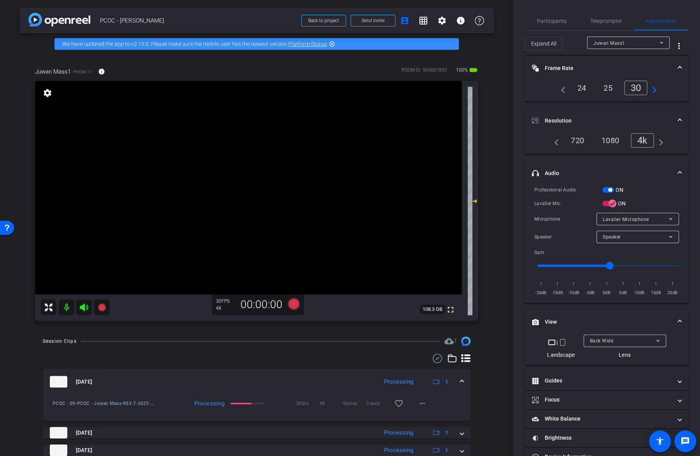
click at [319, 189] on video at bounding box center [248, 187] width 427 height 213
click at [276, 160] on video at bounding box center [248, 187] width 427 height 213
click at [272, 182] on video at bounding box center [248, 187] width 427 height 213
click at [102, 310] on icon at bounding box center [102, 307] width 8 height 8
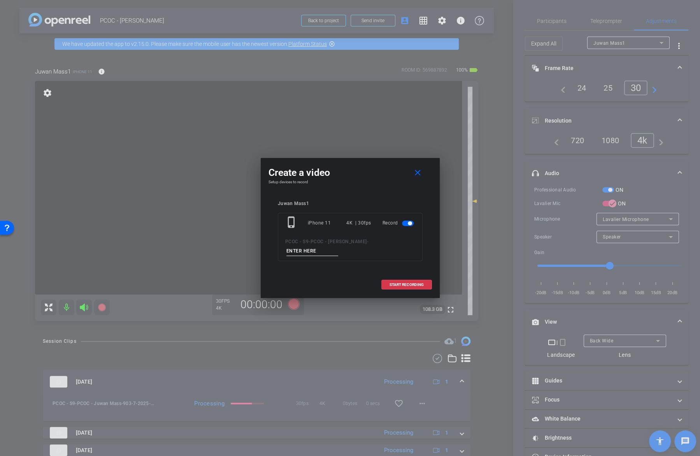
click at [385, 236] on div "phone_iphone iPhone 11 4K | 30fps Record PCOC - S9 - PCOC - Juwan Mass -" at bounding box center [350, 237] width 145 height 48
click at [338, 246] on input at bounding box center [312, 251] width 52 height 10
type input "904-1"
click at [409, 283] on span "START RECORDING" at bounding box center [406, 285] width 34 height 4
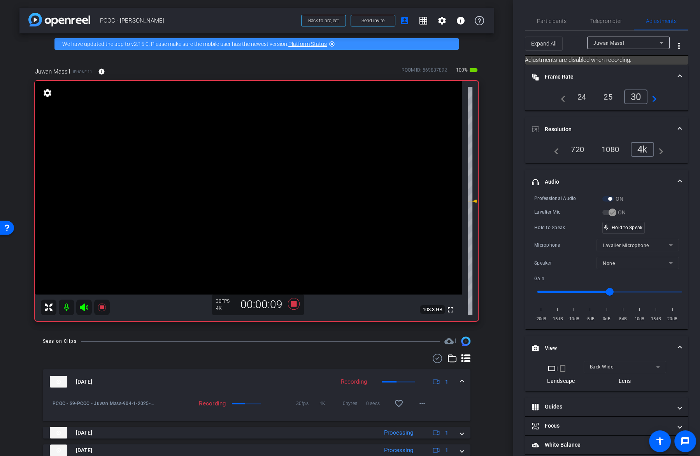
click at [267, 208] on video at bounding box center [248, 187] width 427 height 213
click at [282, 194] on video at bounding box center [248, 187] width 427 height 213
click at [280, 203] on div at bounding box center [282, 193] width 19 height 19
click at [284, 204] on video at bounding box center [248, 187] width 427 height 213
click at [257, 160] on video at bounding box center [248, 187] width 427 height 213
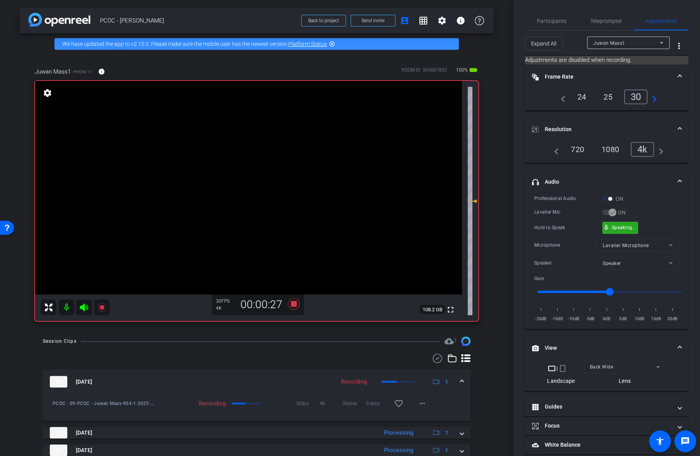
click at [608, 224] on span "mic_none" at bounding box center [605, 227] width 7 height 7
click at [272, 150] on video at bounding box center [248, 187] width 427 height 213
click at [267, 174] on video at bounding box center [248, 187] width 427 height 213
click at [611, 222] on div "mic_none Speaking..." at bounding box center [619, 227] width 35 height 11
click at [277, 182] on video at bounding box center [248, 187] width 427 height 213
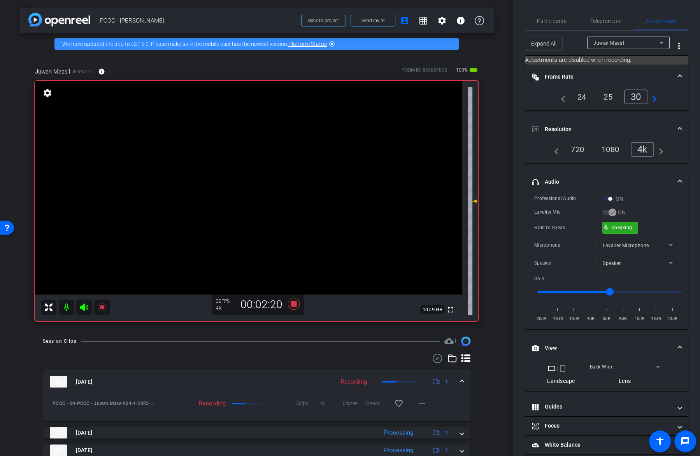
click at [619, 230] on div "mic_none Speaking..." at bounding box center [619, 227] width 35 height 11
click at [266, 161] on video at bounding box center [248, 187] width 427 height 213
click at [260, 157] on div at bounding box center [265, 160] width 19 height 19
click at [258, 177] on video at bounding box center [248, 187] width 427 height 213
click at [259, 165] on video at bounding box center [248, 187] width 427 height 213
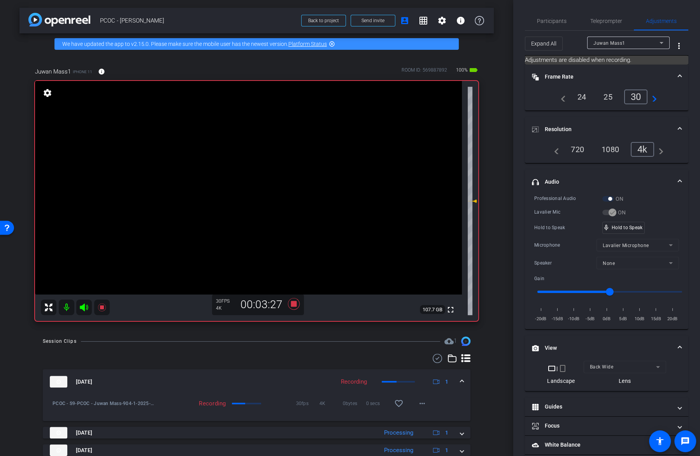
click at [280, 170] on video at bounding box center [248, 187] width 427 height 213
click at [280, 163] on video at bounding box center [248, 187] width 427 height 213
click at [280, 177] on video at bounding box center [248, 187] width 427 height 213
click at [257, 180] on video at bounding box center [248, 187] width 427 height 213
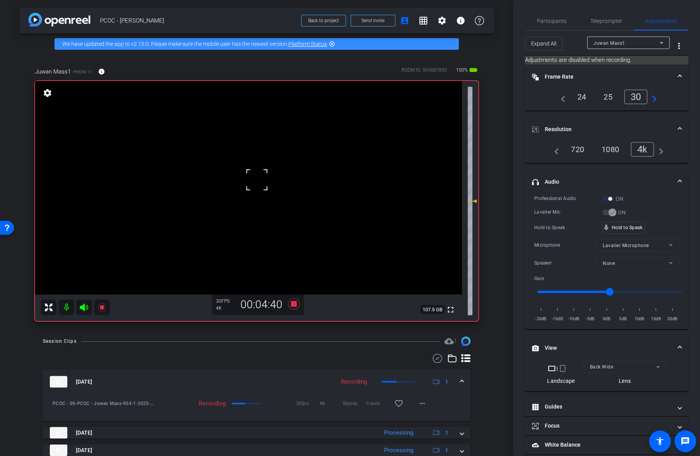
click at [257, 174] on div at bounding box center [256, 179] width 19 height 19
click at [265, 170] on video at bounding box center [248, 187] width 427 height 213
click at [609, 226] on span "mic_none" at bounding box center [605, 227] width 7 height 7
click at [247, 170] on video at bounding box center [248, 187] width 427 height 213
click at [260, 184] on video at bounding box center [248, 187] width 427 height 213
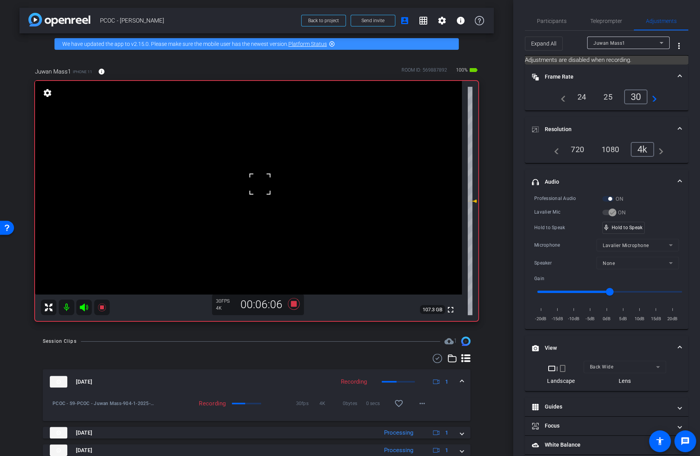
click at [259, 177] on div at bounding box center [259, 183] width 19 height 19
click at [259, 168] on video at bounding box center [248, 187] width 427 height 213
click at [264, 178] on video at bounding box center [248, 187] width 427 height 213
click at [265, 172] on video at bounding box center [248, 187] width 427 height 213
click at [609, 226] on span "mic_none" at bounding box center [605, 227] width 7 height 7
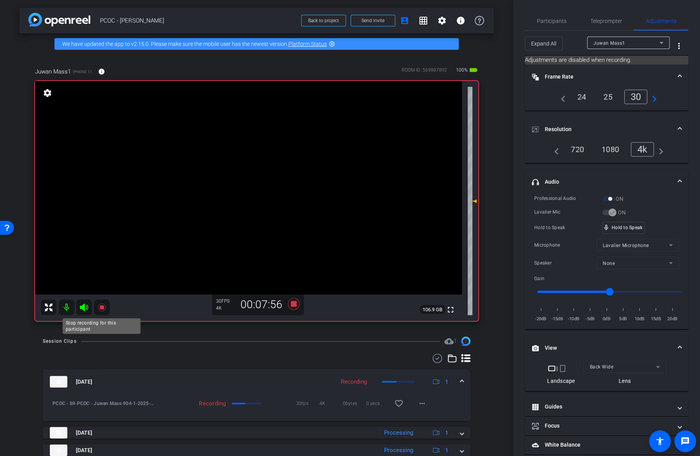
click at [103, 309] on icon at bounding box center [101, 307] width 9 height 9
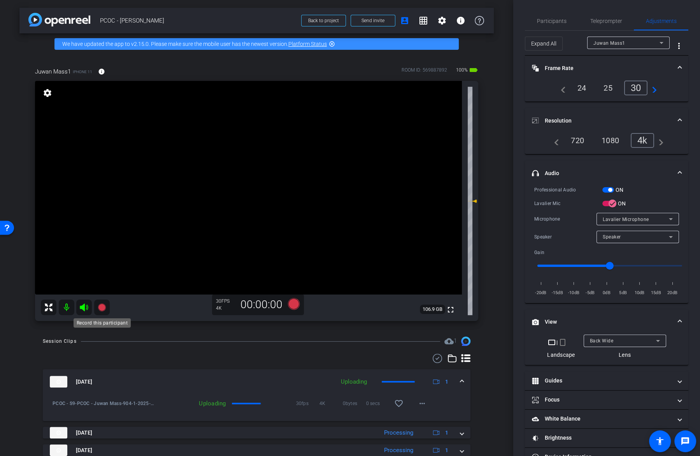
click at [106, 303] on icon at bounding box center [101, 307] width 9 height 9
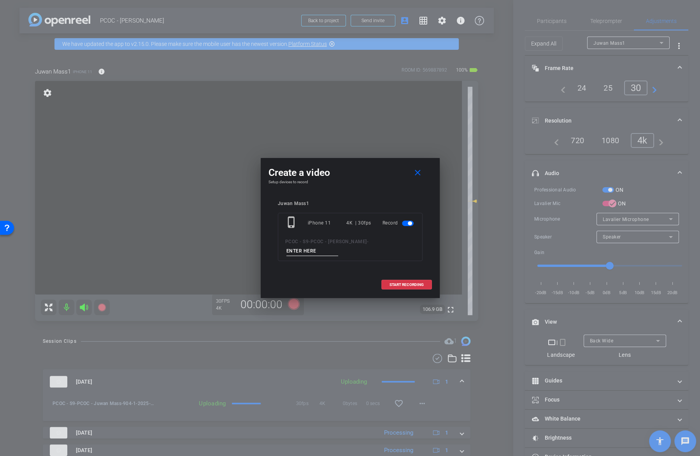
click at [338, 246] on input at bounding box center [312, 251] width 52 height 10
type input "904-2"
click at [384, 278] on span at bounding box center [406, 284] width 50 height 19
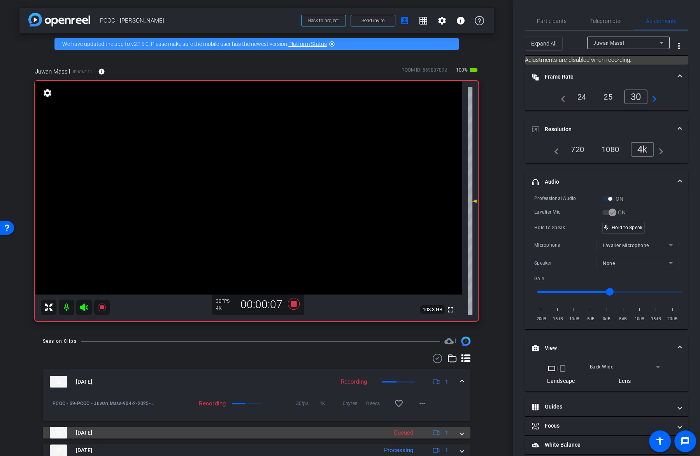
click at [462, 436] on mat-expansion-panel-header "[DATE] Queued 1" at bounding box center [256, 433] width 427 height 12
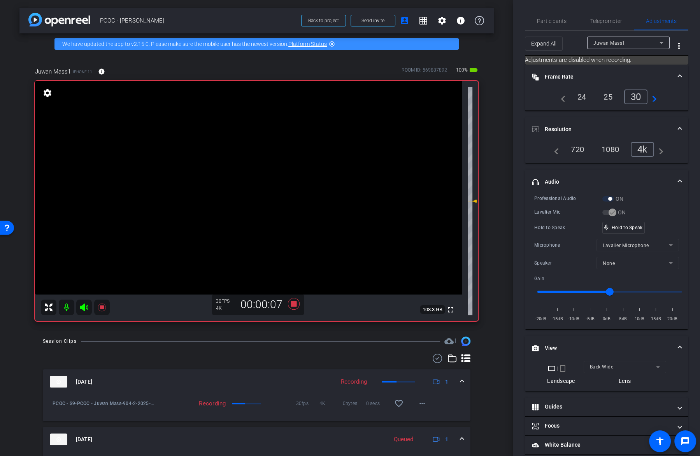
scroll to position [16, 0]
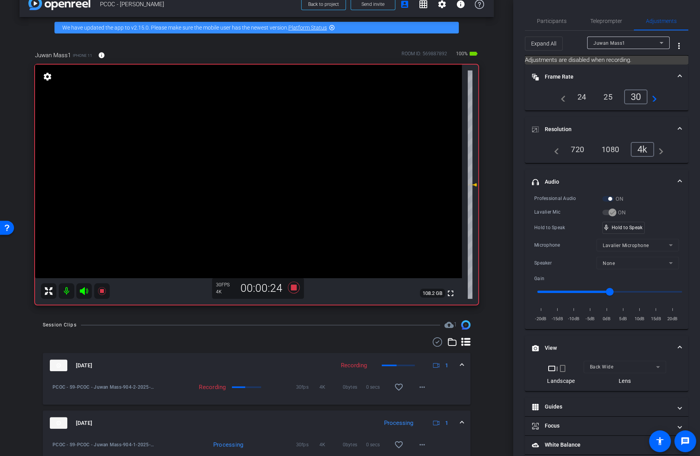
click at [264, 162] on video at bounding box center [248, 171] width 427 height 213
click at [262, 172] on video at bounding box center [248, 171] width 427 height 213
click at [285, 192] on video at bounding box center [248, 171] width 427 height 213
click at [259, 158] on video at bounding box center [248, 171] width 427 height 213
click at [270, 162] on video at bounding box center [248, 171] width 427 height 213
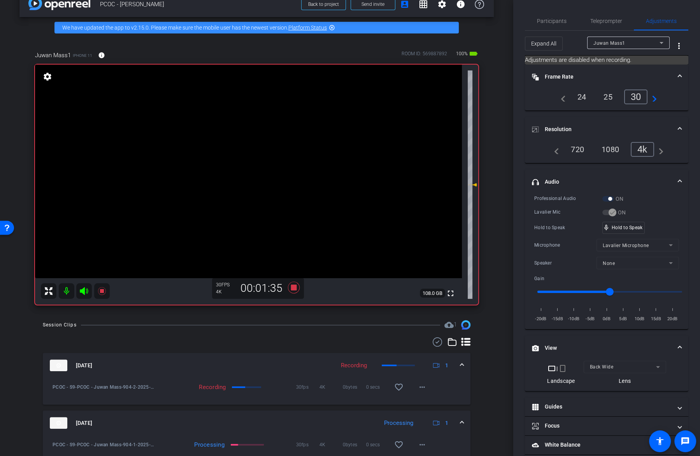
click at [271, 161] on video at bounding box center [248, 171] width 427 height 213
click at [274, 168] on video at bounding box center [248, 171] width 427 height 213
click at [261, 158] on video at bounding box center [248, 171] width 427 height 213
click at [253, 158] on video at bounding box center [248, 171] width 427 height 213
click at [261, 161] on video at bounding box center [248, 171] width 427 height 213
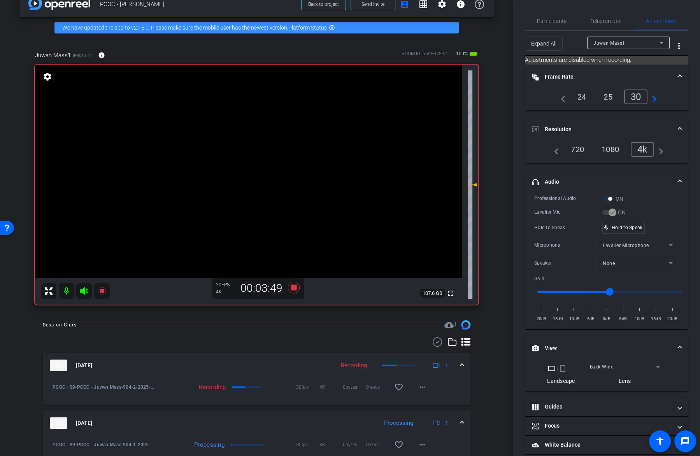
click at [261, 161] on video at bounding box center [248, 171] width 427 height 213
click at [611, 229] on div "mic_none Speaking..." at bounding box center [619, 227] width 35 height 11
click at [269, 166] on video at bounding box center [248, 171] width 427 height 213
click at [262, 160] on div at bounding box center [269, 166] width 19 height 19
click at [256, 157] on video at bounding box center [248, 171] width 427 height 213
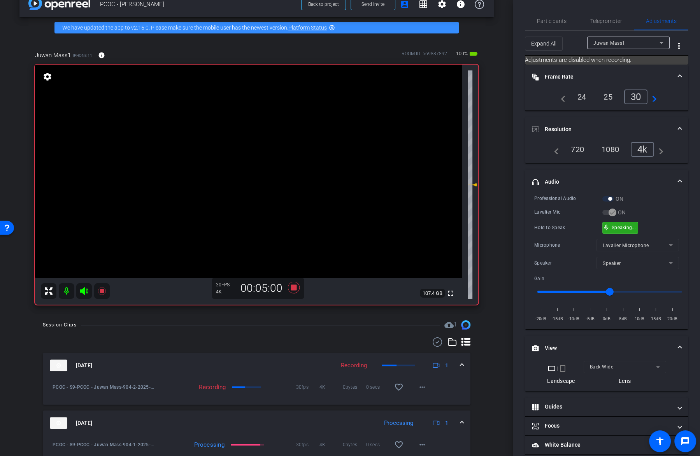
drag, startPoint x: 635, startPoint y: 222, endPoint x: 632, endPoint y: 222, distance: 3.9
click at [632, 223] on div "mic_none Speaking..." at bounding box center [619, 227] width 35 height 11
click at [255, 165] on video at bounding box center [248, 171] width 427 height 213
click at [101, 290] on icon at bounding box center [102, 291] width 8 height 8
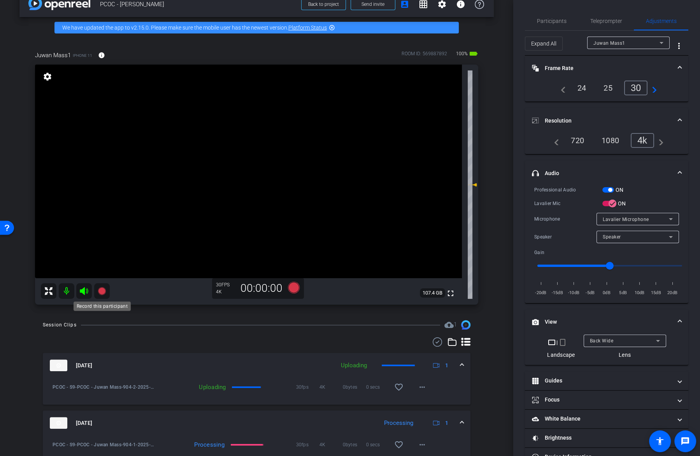
click at [101, 290] on icon at bounding box center [102, 291] width 8 height 8
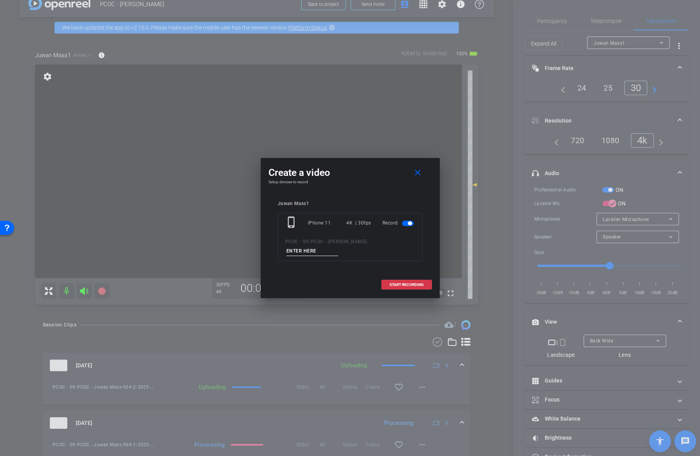
click at [338, 246] on input at bounding box center [312, 251] width 52 height 10
type input "904-3"
click at [425, 278] on span at bounding box center [406, 284] width 50 height 19
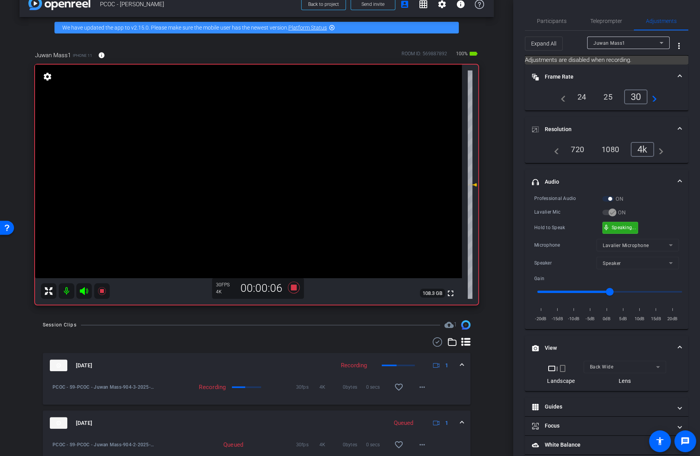
click at [627, 222] on div "mic_none Speaking..." at bounding box center [620, 228] width 36 height 12
click at [303, 178] on video at bounding box center [248, 171] width 427 height 213
click at [257, 161] on video at bounding box center [248, 171] width 427 height 213
click at [274, 161] on video at bounding box center [248, 171] width 427 height 213
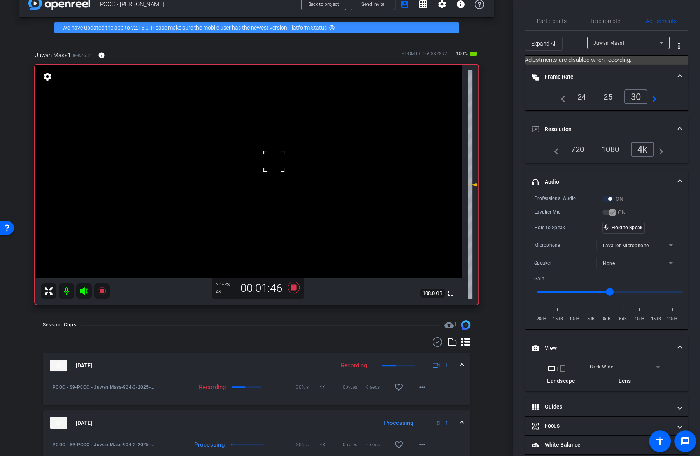
click at [255, 159] on video at bounding box center [248, 171] width 427 height 213
click at [254, 165] on video at bounding box center [248, 171] width 427 height 213
click at [255, 157] on video at bounding box center [248, 171] width 427 height 213
click at [250, 161] on video at bounding box center [248, 171] width 427 height 213
click at [617, 222] on div "mic_none Speaking..." at bounding box center [619, 227] width 35 height 11
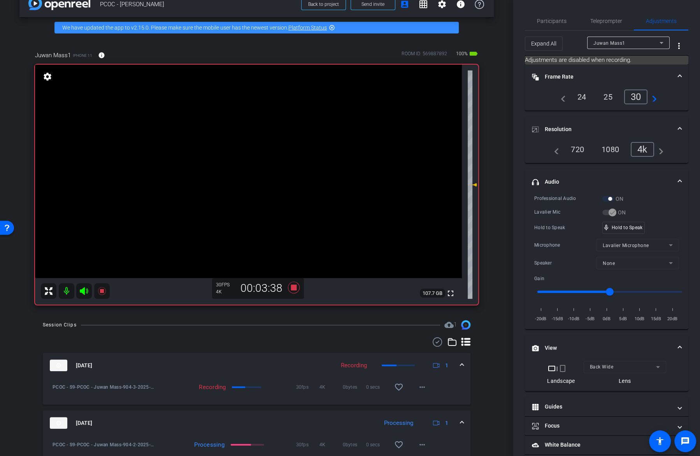
click at [271, 169] on video at bounding box center [248, 171] width 427 height 213
click at [609, 225] on div "mic_none Speaking..." at bounding box center [619, 227] width 35 height 11
click at [277, 166] on video at bounding box center [248, 171] width 427 height 213
click at [255, 167] on video at bounding box center [248, 171] width 427 height 213
click at [273, 155] on video at bounding box center [248, 171] width 427 height 213
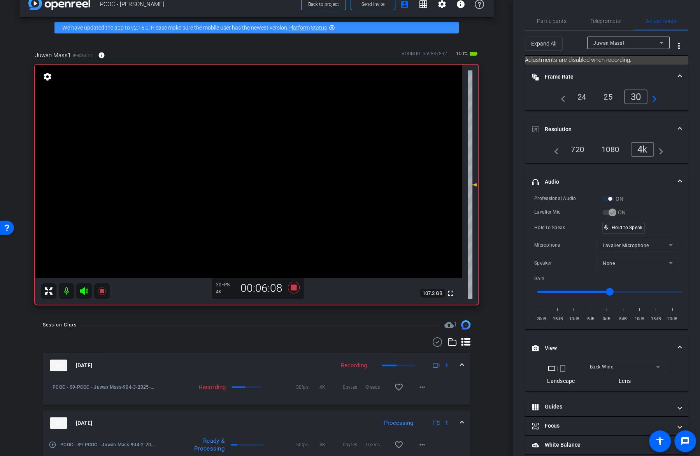
click at [258, 165] on video at bounding box center [248, 171] width 427 height 213
click at [264, 156] on video at bounding box center [248, 171] width 427 height 213
click at [260, 166] on video at bounding box center [248, 171] width 427 height 213
click at [103, 287] on icon at bounding box center [102, 291] width 8 height 8
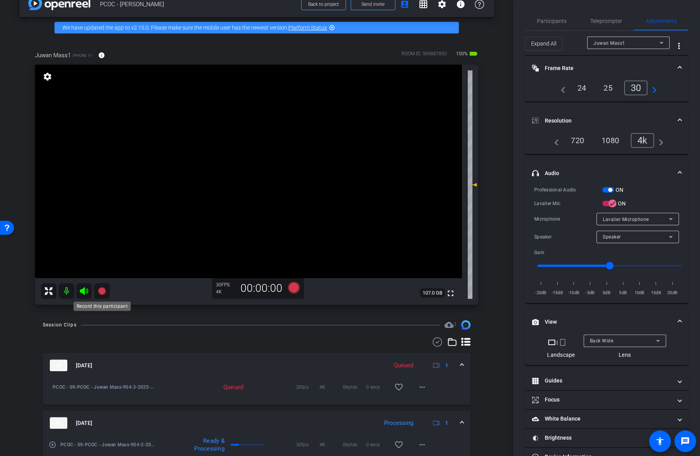
click at [96, 295] on mat-icon at bounding box center [102, 291] width 16 height 16
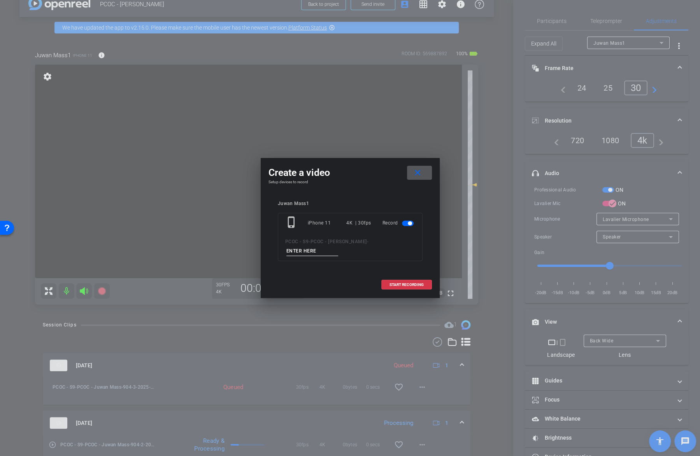
click at [338, 246] on input at bounding box center [312, 251] width 52 height 10
type input "904-4"
click at [400, 283] on span "START RECORDING" at bounding box center [406, 285] width 34 height 4
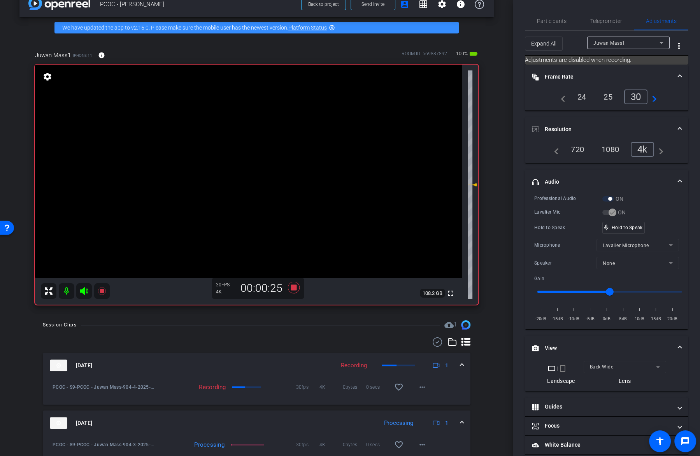
click at [283, 172] on video at bounding box center [248, 171] width 427 height 213
click at [272, 157] on video at bounding box center [248, 171] width 427 height 213
drag, startPoint x: 640, startPoint y: 227, endPoint x: 631, endPoint y: 229, distance: 9.5
click at [305, 150] on video at bounding box center [248, 171] width 427 height 213
click at [284, 149] on video at bounding box center [248, 171] width 427 height 213
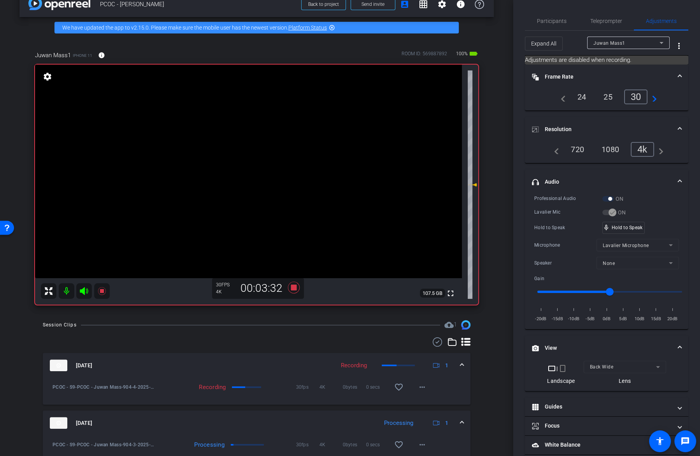
click at [240, 161] on video at bounding box center [248, 171] width 427 height 213
click at [255, 159] on video at bounding box center [248, 171] width 427 height 213
click at [249, 158] on div at bounding box center [254, 159] width 19 height 19
click at [287, 155] on video at bounding box center [248, 171] width 427 height 213
click at [262, 158] on video at bounding box center [248, 171] width 427 height 213
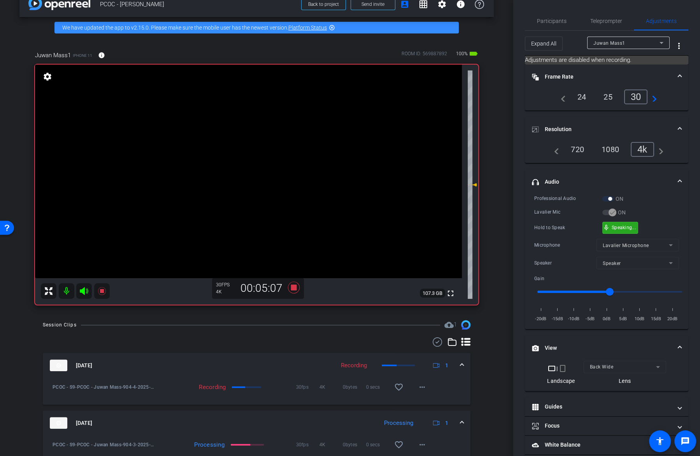
drag, startPoint x: 619, startPoint y: 222, endPoint x: 612, endPoint y: 227, distance: 8.5
click at [284, 177] on video at bounding box center [248, 171] width 427 height 213
click at [276, 166] on video at bounding box center [248, 171] width 427 height 213
click at [100, 297] on mat-icon at bounding box center [102, 291] width 16 height 16
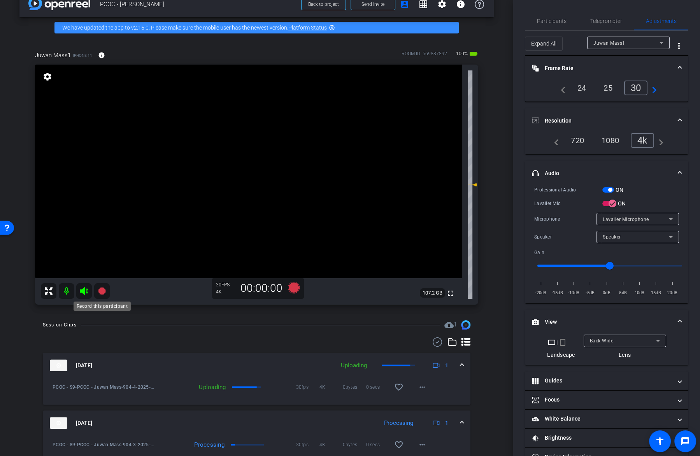
click at [100, 297] on mat-icon at bounding box center [102, 291] width 16 height 16
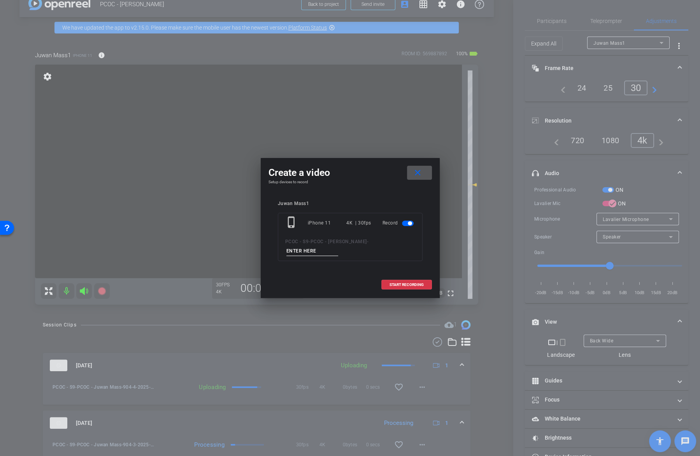
click at [338, 246] on input at bounding box center [312, 251] width 52 height 10
type input "3"
type input "904-5"
click at [402, 275] on span at bounding box center [406, 284] width 50 height 19
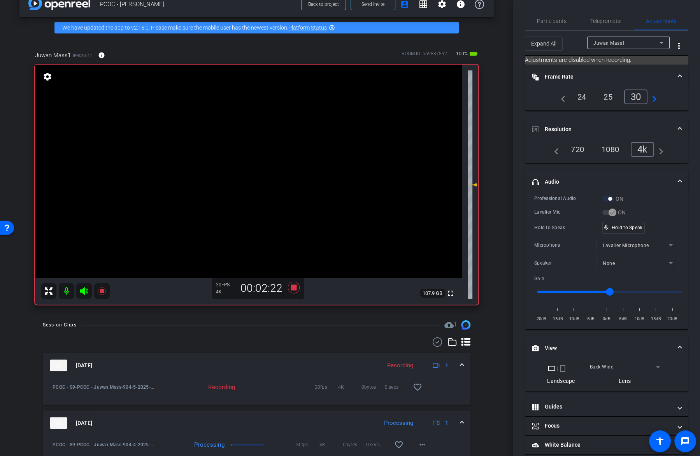
click at [282, 174] on video at bounding box center [248, 171] width 427 height 213
click at [646, 228] on div "Hold to Speak mic_none Hold to Speak" at bounding box center [606, 228] width 145 height 12
click at [627, 229] on div "mic_none Speaking..." at bounding box center [619, 227] width 35 height 11
click at [268, 173] on video at bounding box center [248, 171] width 427 height 213
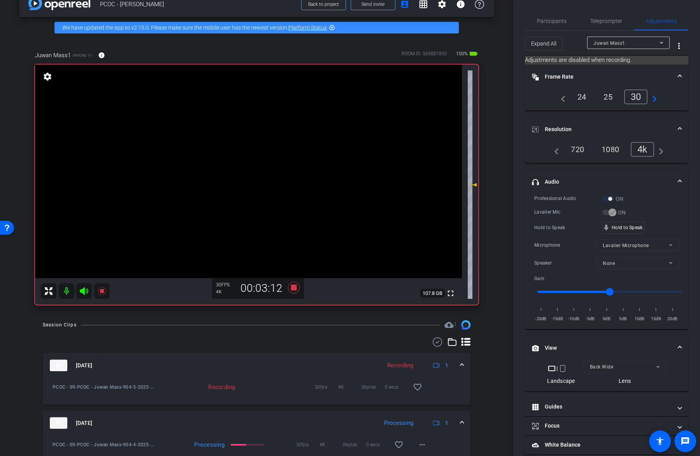
click at [264, 166] on video at bounding box center [248, 171] width 427 height 213
click at [268, 159] on video at bounding box center [248, 171] width 427 height 213
click at [248, 162] on video at bounding box center [248, 171] width 427 height 213
click at [255, 158] on video at bounding box center [248, 171] width 427 height 213
click at [256, 160] on video at bounding box center [248, 171] width 427 height 213
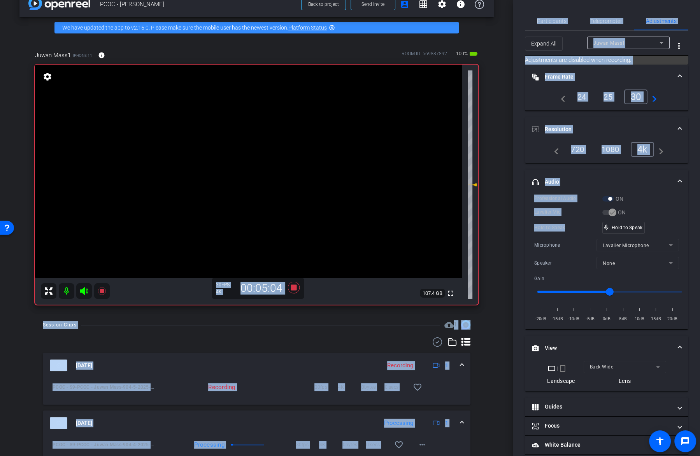
drag, startPoint x: 493, startPoint y: 143, endPoint x: 515, endPoint y: 232, distance: 91.6
click at [515, 232] on div "arrow_back PCOC - Juwan Mass Back to project Send invite account_box grid_on se…" at bounding box center [350, 228] width 700 height 456
click at [515, 208] on div "Participants Teleprompter Adjustments Meetinghouse Productions Director Everyon…" at bounding box center [606, 228] width 187 height 456
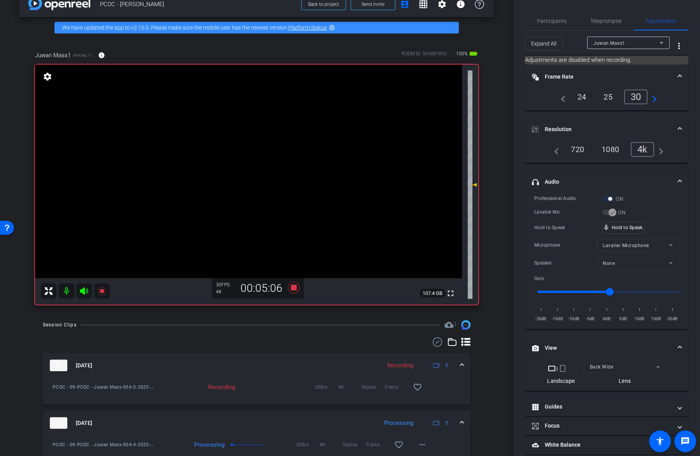
click at [257, 163] on video at bounding box center [248, 171] width 427 height 213
click at [261, 161] on div at bounding box center [256, 163] width 19 height 19
click at [269, 159] on video at bounding box center [248, 171] width 427 height 213
click at [264, 153] on video at bounding box center [248, 171] width 427 height 213
click at [260, 163] on video at bounding box center [248, 171] width 427 height 213
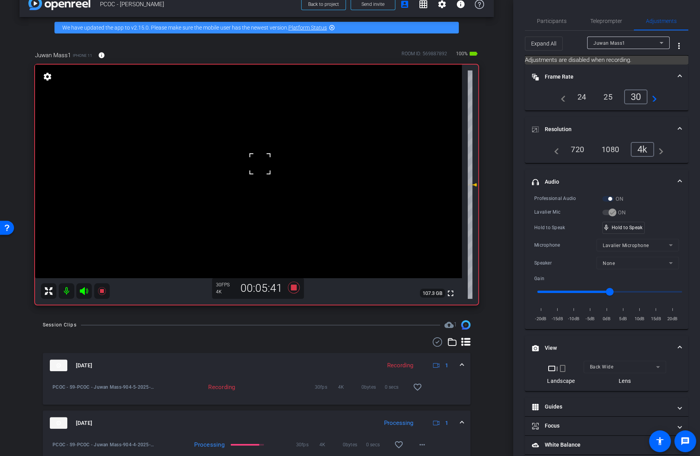
click at [268, 160] on div at bounding box center [259, 163] width 19 height 19
click at [270, 160] on video at bounding box center [248, 171] width 427 height 213
click at [100, 297] on mat-icon at bounding box center [102, 291] width 16 height 16
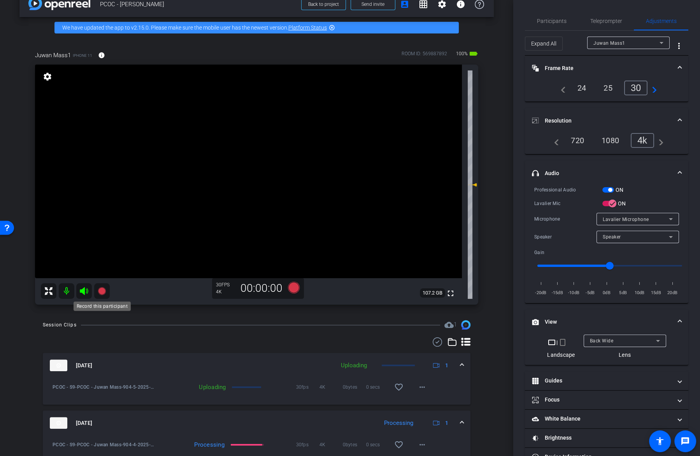
click at [100, 296] on mat-icon at bounding box center [102, 291] width 16 height 16
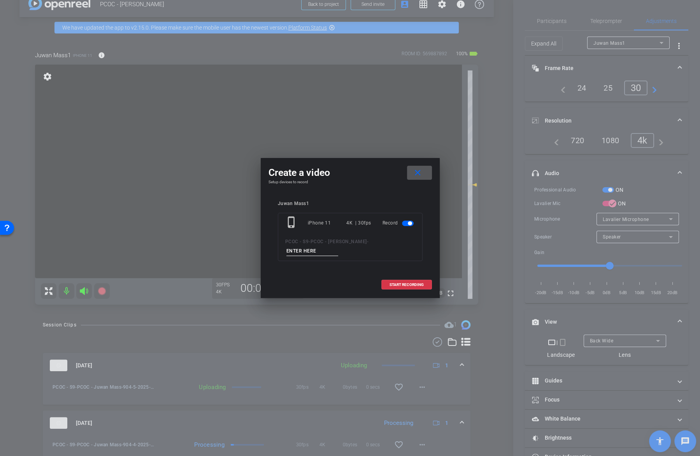
click at [338, 246] on input at bounding box center [312, 251] width 52 height 10
type input "904-6"
drag, startPoint x: 367, startPoint y: 169, endPoint x: 292, endPoint y: 165, distance: 75.6
click at [292, 165] on div "Create a video close Setup devices to record Juwan Mass1 phone_iphone iPhone 11…" at bounding box center [350, 227] width 179 height 139
click at [316, 165] on div "Create a video close Setup devices to record Juwan Mass1 phone_iphone iPhone 11…" at bounding box center [350, 227] width 179 height 139
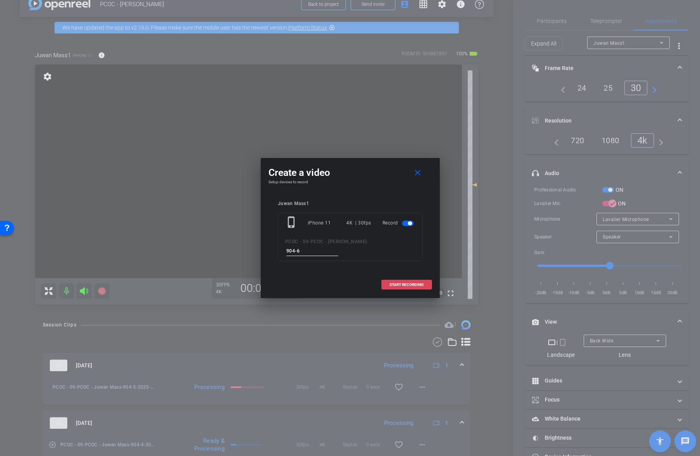
click at [409, 278] on span at bounding box center [406, 284] width 50 height 19
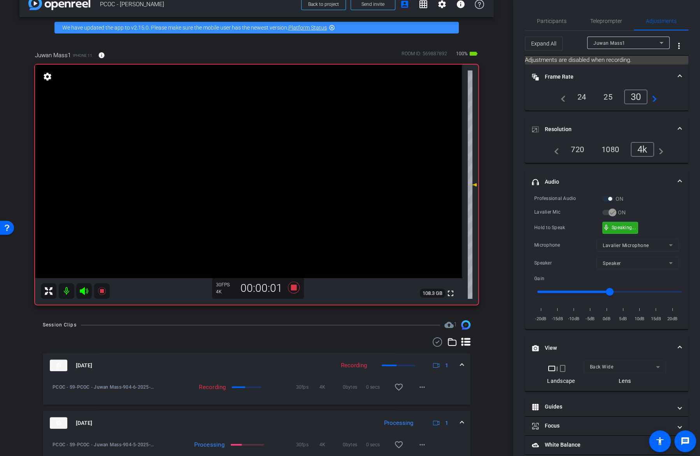
click at [612, 222] on div "mic_none Speaking..." at bounding box center [619, 227] width 35 height 11
click at [282, 164] on video at bounding box center [248, 171] width 427 height 213
click at [276, 163] on div at bounding box center [281, 164] width 19 height 19
click at [239, 191] on video at bounding box center [248, 171] width 427 height 213
click at [244, 142] on video at bounding box center [248, 171] width 427 height 213
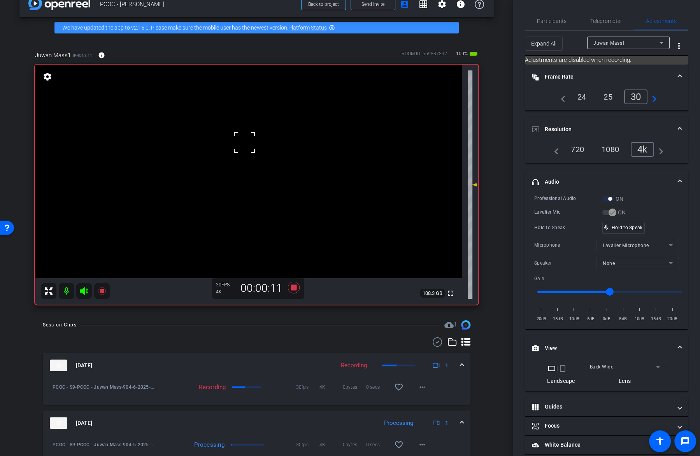
click at [260, 147] on video at bounding box center [248, 171] width 427 height 213
click at [265, 153] on video at bounding box center [248, 171] width 427 height 213
click at [280, 155] on video at bounding box center [248, 171] width 427 height 213
click at [613, 229] on div "mic_none Speaking..." at bounding box center [619, 227] width 35 height 11
click at [263, 148] on video at bounding box center [248, 171] width 427 height 213
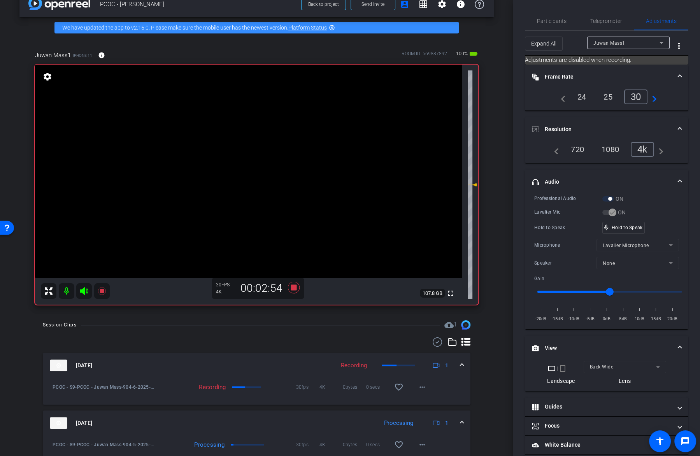
click at [247, 159] on video at bounding box center [248, 171] width 427 height 213
click at [259, 165] on video at bounding box center [248, 171] width 427 height 213
click at [280, 159] on video at bounding box center [248, 171] width 427 height 213
click at [286, 164] on video at bounding box center [248, 171] width 427 height 213
click at [263, 160] on video at bounding box center [248, 171] width 427 height 213
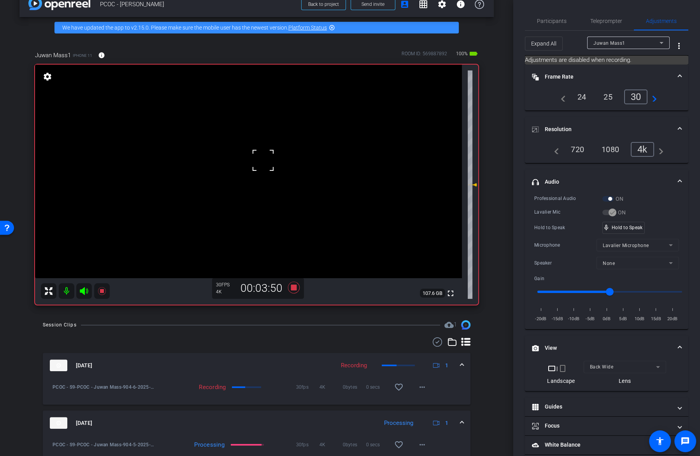
click at [257, 150] on div at bounding box center [262, 159] width 19 height 19
click at [256, 150] on div at bounding box center [262, 159] width 19 height 19
click at [278, 147] on video at bounding box center [248, 171] width 427 height 213
click at [102, 289] on icon at bounding box center [102, 291] width 8 height 8
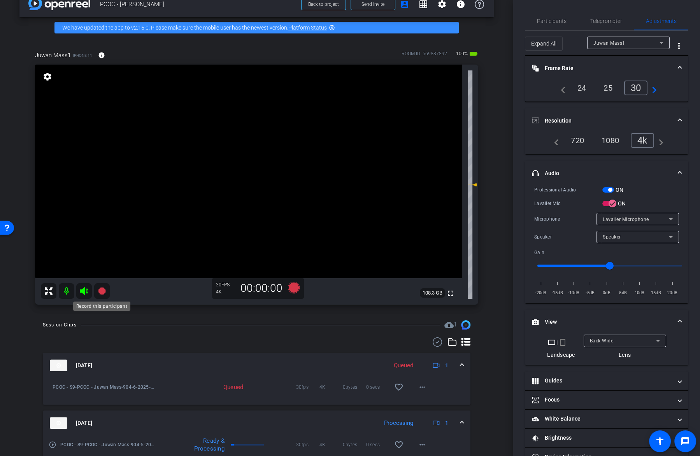
click at [102, 289] on icon at bounding box center [102, 291] width 8 height 8
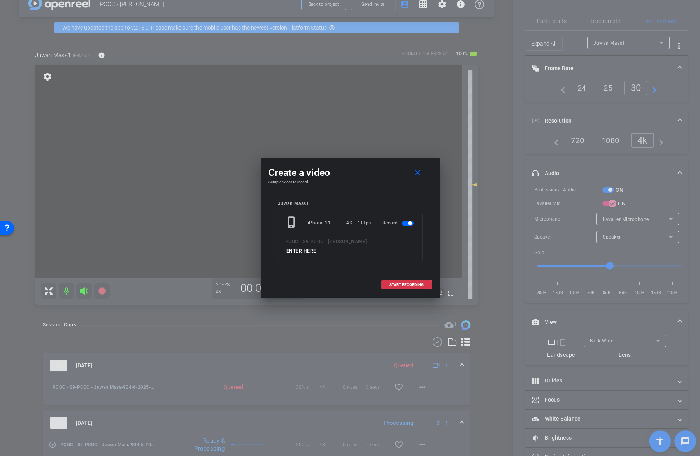
click at [338, 246] on input at bounding box center [312, 251] width 52 height 10
drag, startPoint x: 366, startPoint y: 170, endPoint x: 521, endPoint y: 102, distance: 169.6
click at [521, 102] on div "Create a video close Setup devices to record Juwan Mass1 phone_iphone iPhone 11…" at bounding box center [350, 228] width 700 height 456
click at [338, 246] on input at bounding box center [312, 251] width 52 height 10
click at [392, 247] on div "phone_iphone iPhone 11 4K | 30fps Record PCOC - S9 - PCOC - Juwan Mass - 904-7" at bounding box center [350, 237] width 145 height 48
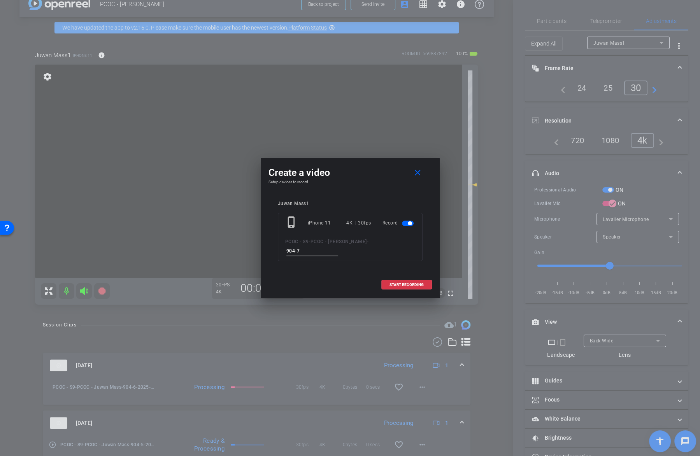
click at [338, 246] on input "904-7" at bounding box center [312, 251] width 52 height 10
type input "904-6"
click at [399, 282] on span at bounding box center [406, 284] width 50 height 19
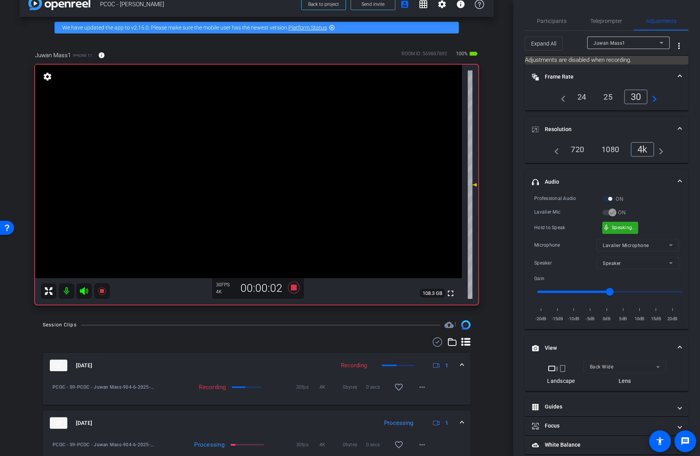
click at [634, 229] on div "mic_none Speaking..." at bounding box center [619, 227] width 35 height 11
click at [269, 155] on video at bounding box center [248, 171] width 427 height 213
click at [425, 393] on span at bounding box center [421, 387] width 19 height 19
click at [423, 391] on div at bounding box center [350, 228] width 700 height 456
click at [503, 341] on div "arrow_back PCOC - Juwan Mass Back to project Send invite account_box grid_on se…" at bounding box center [256, 212] width 513 height 456
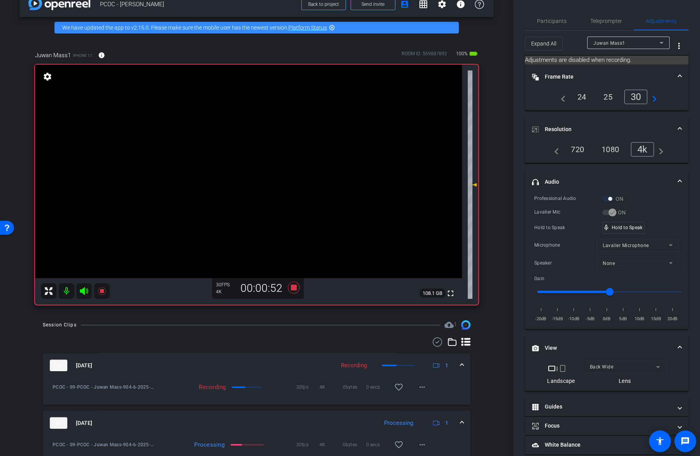
click at [286, 163] on video at bounding box center [248, 171] width 427 height 213
click at [101, 288] on icon at bounding box center [101, 290] width 9 height 9
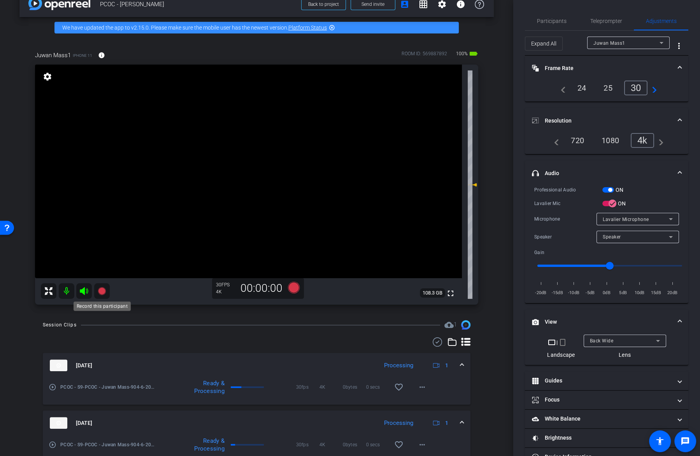
click at [102, 298] on mat-icon at bounding box center [102, 291] width 16 height 16
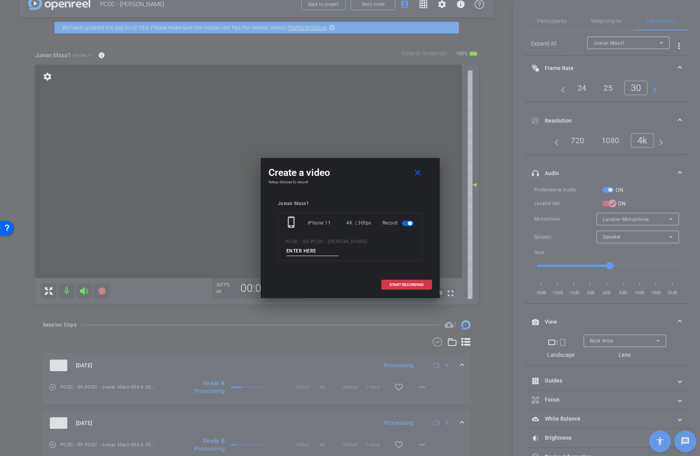
click at [338, 246] on input at bounding box center [312, 251] width 52 height 10
type input "904-7"
click at [402, 283] on span "START RECORDING" at bounding box center [406, 285] width 34 height 4
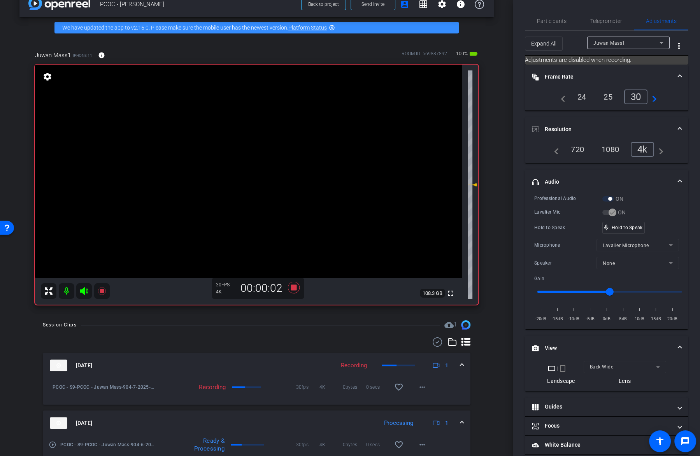
click at [284, 161] on video at bounding box center [248, 171] width 427 height 213
click at [274, 163] on video at bounding box center [248, 171] width 427 height 213
click at [283, 157] on video at bounding box center [248, 171] width 427 height 213
click at [266, 164] on video at bounding box center [248, 171] width 427 height 213
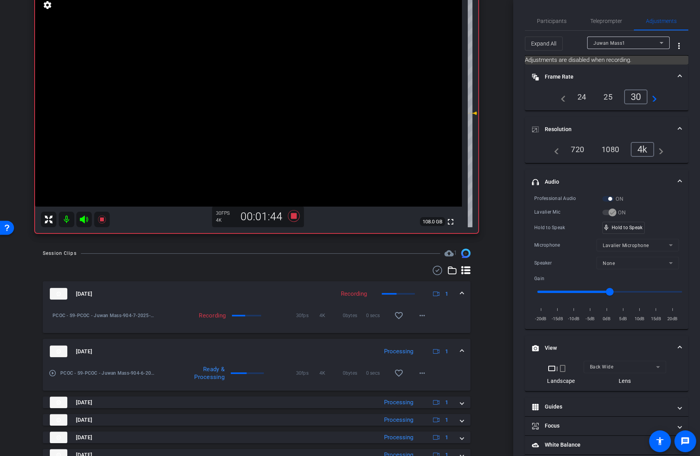
scroll to position [112, 0]
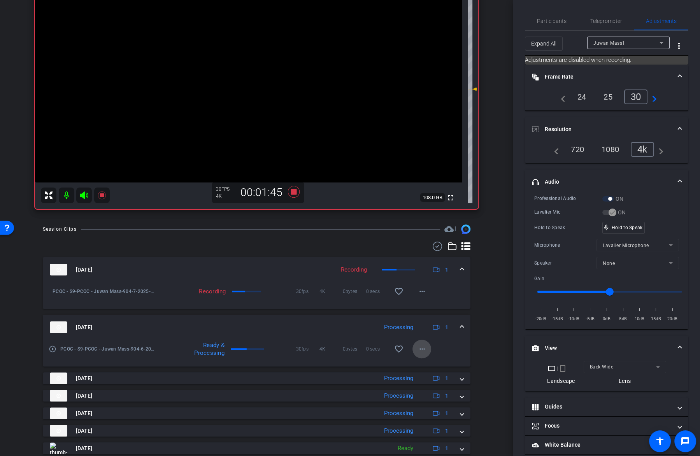
click at [427, 350] on span at bounding box center [421, 348] width 19 height 19
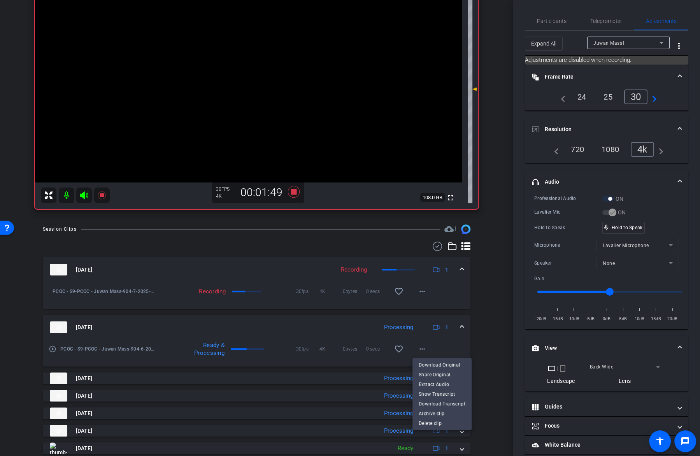
click at [483, 349] on div at bounding box center [350, 228] width 700 height 456
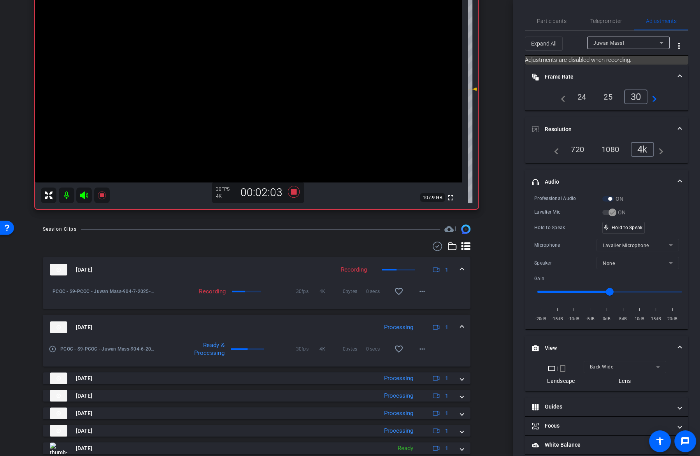
click at [643, 226] on div "Hold to Speak mic_none Hold to Speak" at bounding box center [606, 228] width 145 height 12
drag, startPoint x: 637, startPoint y: 226, endPoint x: 633, endPoint y: 226, distance: 4.3
click at [267, 64] on video at bounding box center [248, 75] width 427 height 213
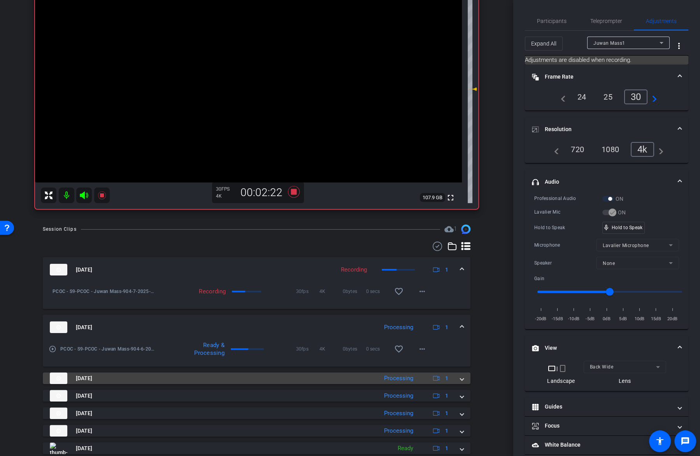
click at [464, 380] on mat-expansion-panel-header "[DATE] Processing 1" at bounding box center [256, 378] width 427 height 12
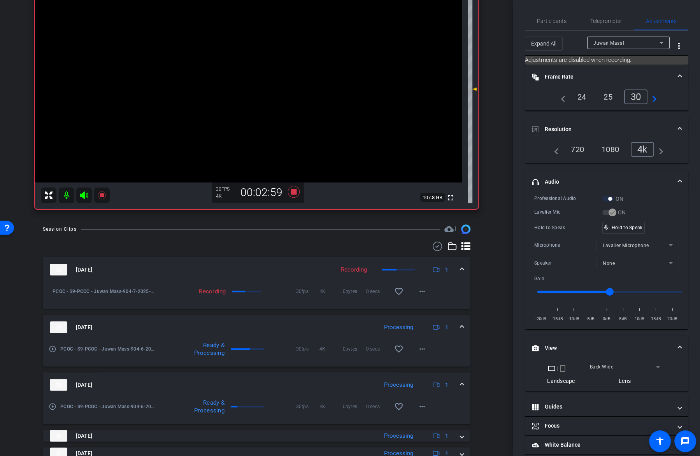
click at [261, 66] on video at bounding box center [248, 75] width 427 height 213
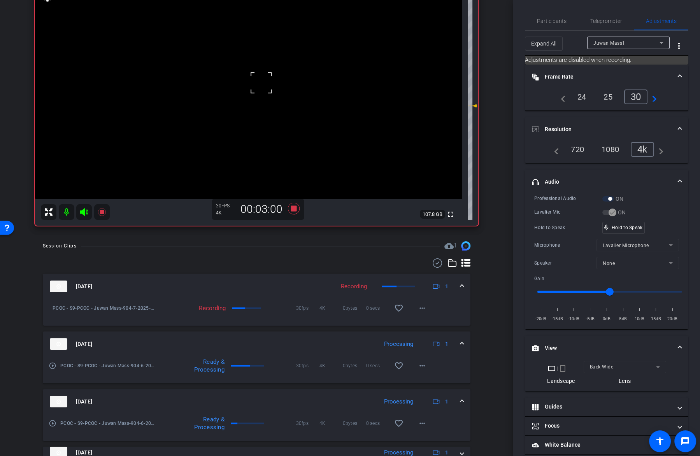
scroll to position [94, 0]
click at [286, 80] on video at bounding box center [248, 93] width 427 height 213
click at [616, 230] on div "mic_none Speaking..." at bounding box center [619, 227] width 35 height 11
click at [293, 86] on video at bounding box center [248, 93] width 427 height 213
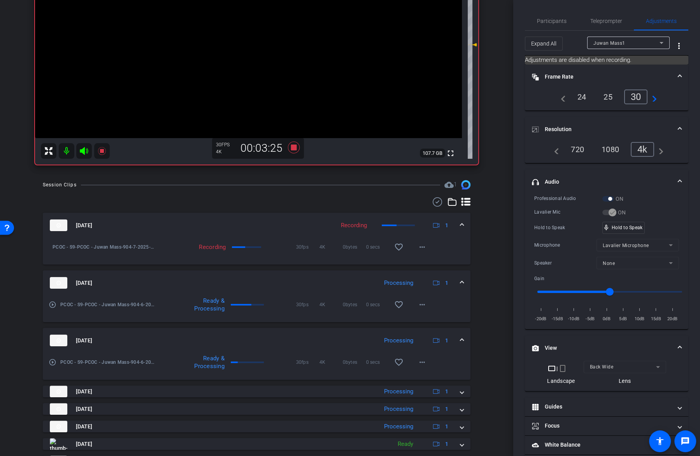
scroll to position [230, 0]
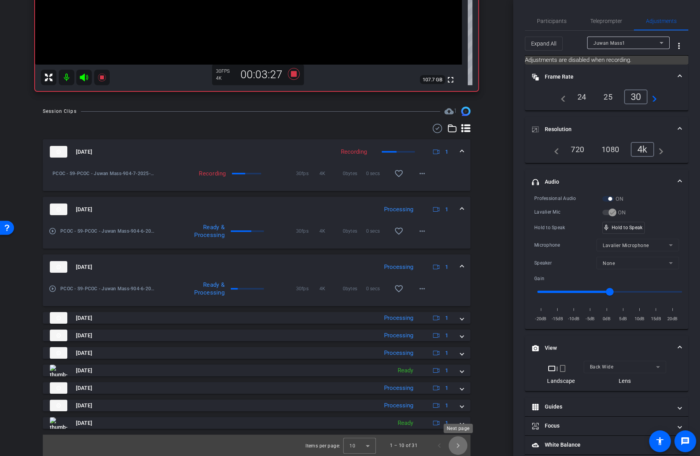
click at [453, 442] on span "Next page" at bounding box center [457, 445] width 19 height 19
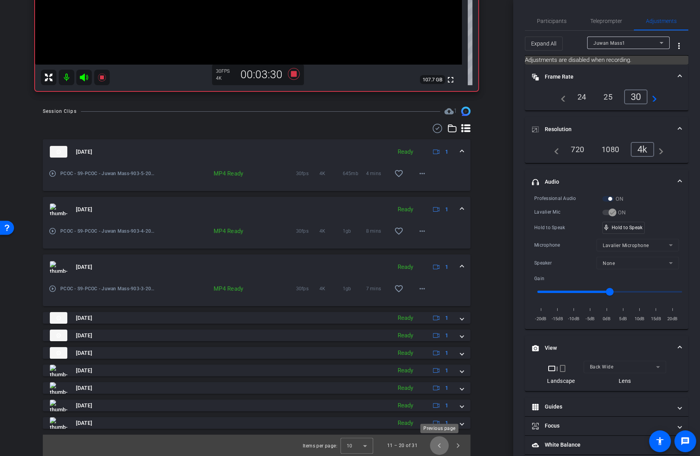
click at [436, 445] on span "Previous page" at bounding box center [439, 445] width 19 height 19
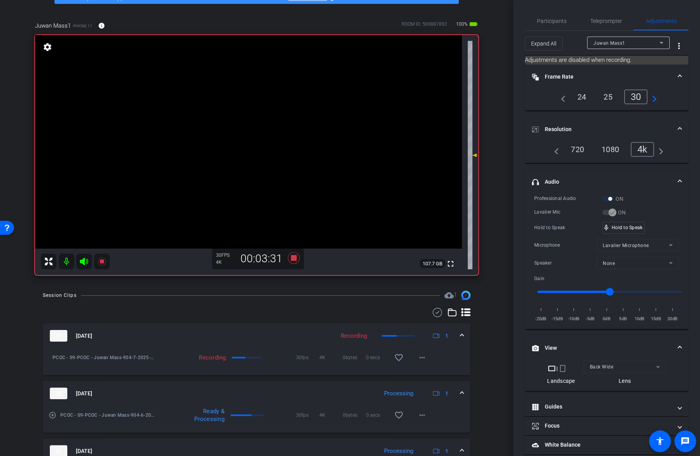
scroll to position [0, 0]
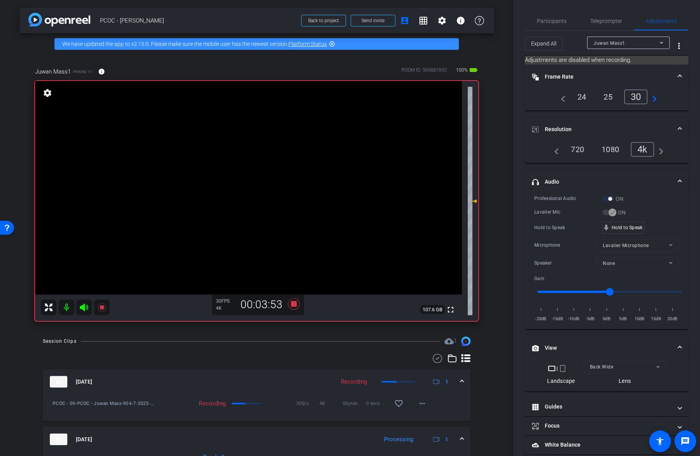
click at [273, 177] on video at bounding box center [248, 187] width 427 height 213
click at [269, 173] on video at bounding box center [248, 187] width 427 height 213
click at [274, 171] on video at bounding box center [248, 187] width 427 height 213
click at [626, 230] on div "mic_none Speaking..." at bounding box center [619, 227] width 35 height 11
click at [312, 185] on video at bounding box center [248, 187] width 427 height 213
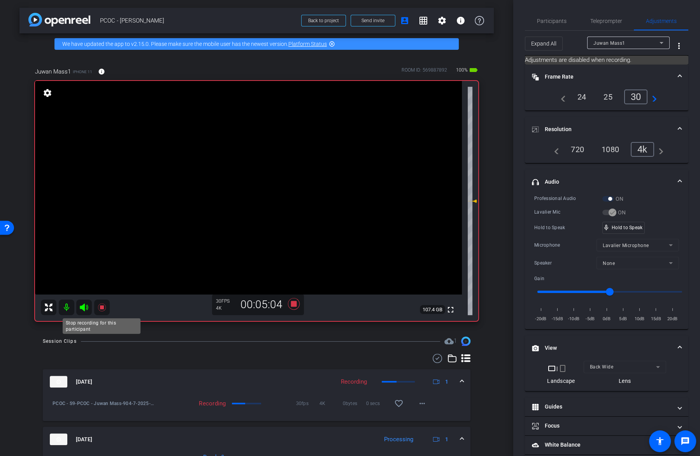
click at [101, 304] on icon at bounding box center [101, 307] width 9 height 9
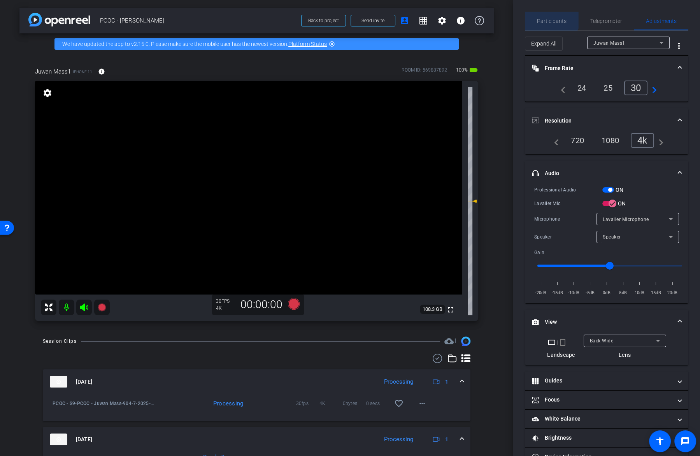
click at [549, 16] on span "Participants" at bounding box center [552, 21] width 30 height 19
